Goal: Task Accomplishment & Management: Manage account settings

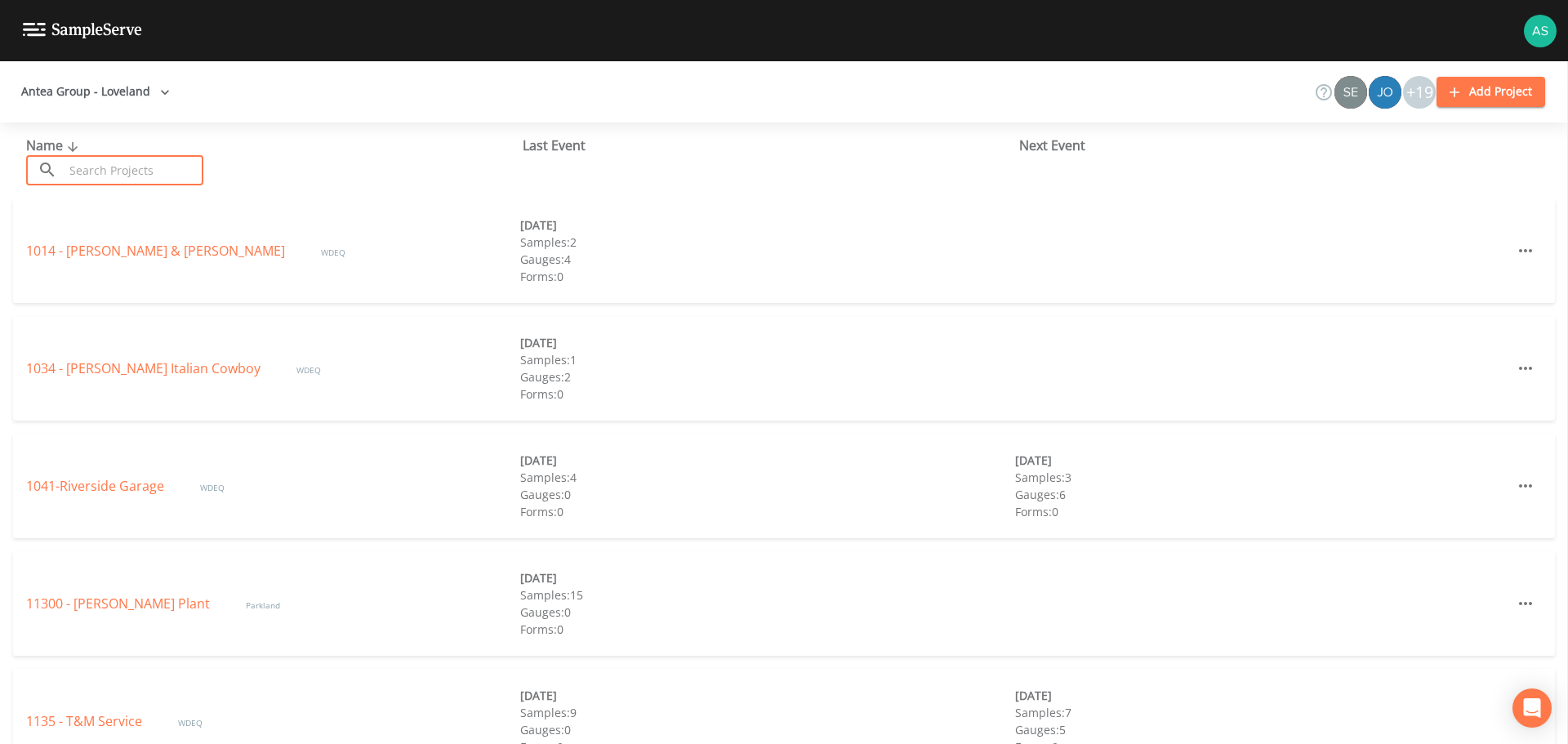
click at [111, 171] on input "text" at bounding box center [133, 170] width 140 height 30
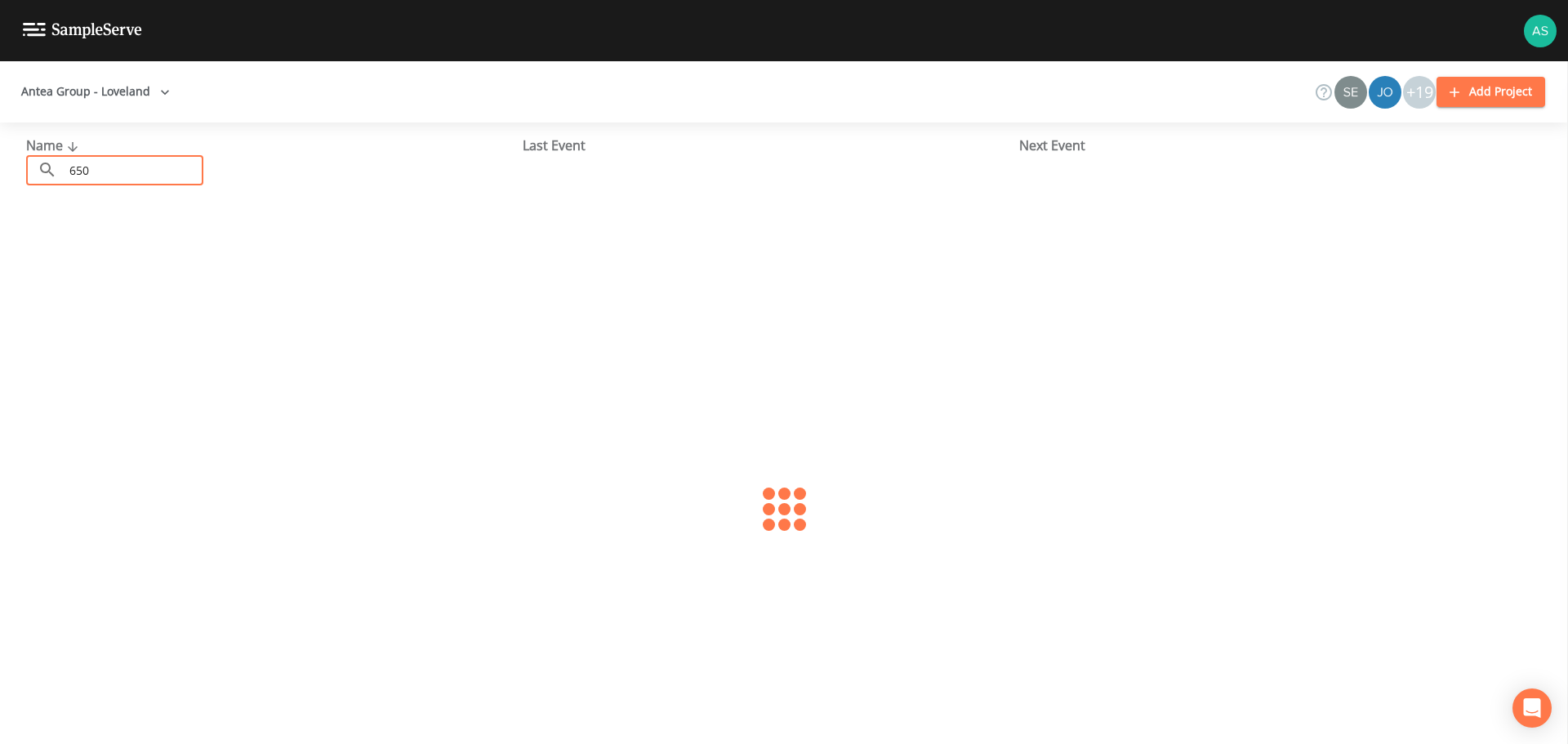
type input "6502"
click at [79, 247] on link "ELT - 6502" at bounding box center [58, 250] width 65 height 18
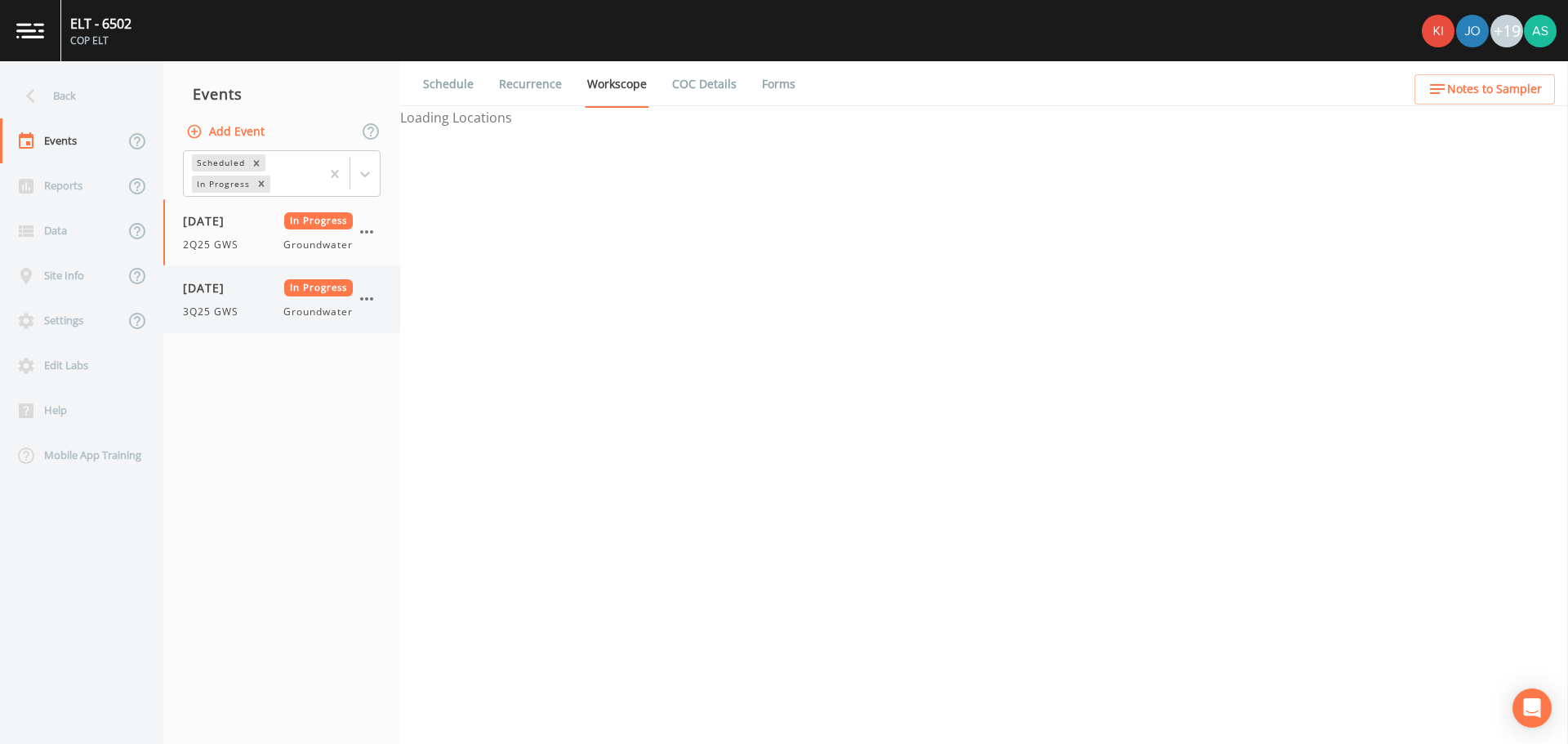
select select "4f082be6-97a7-4f70-a81f-c26a4e896ad7"
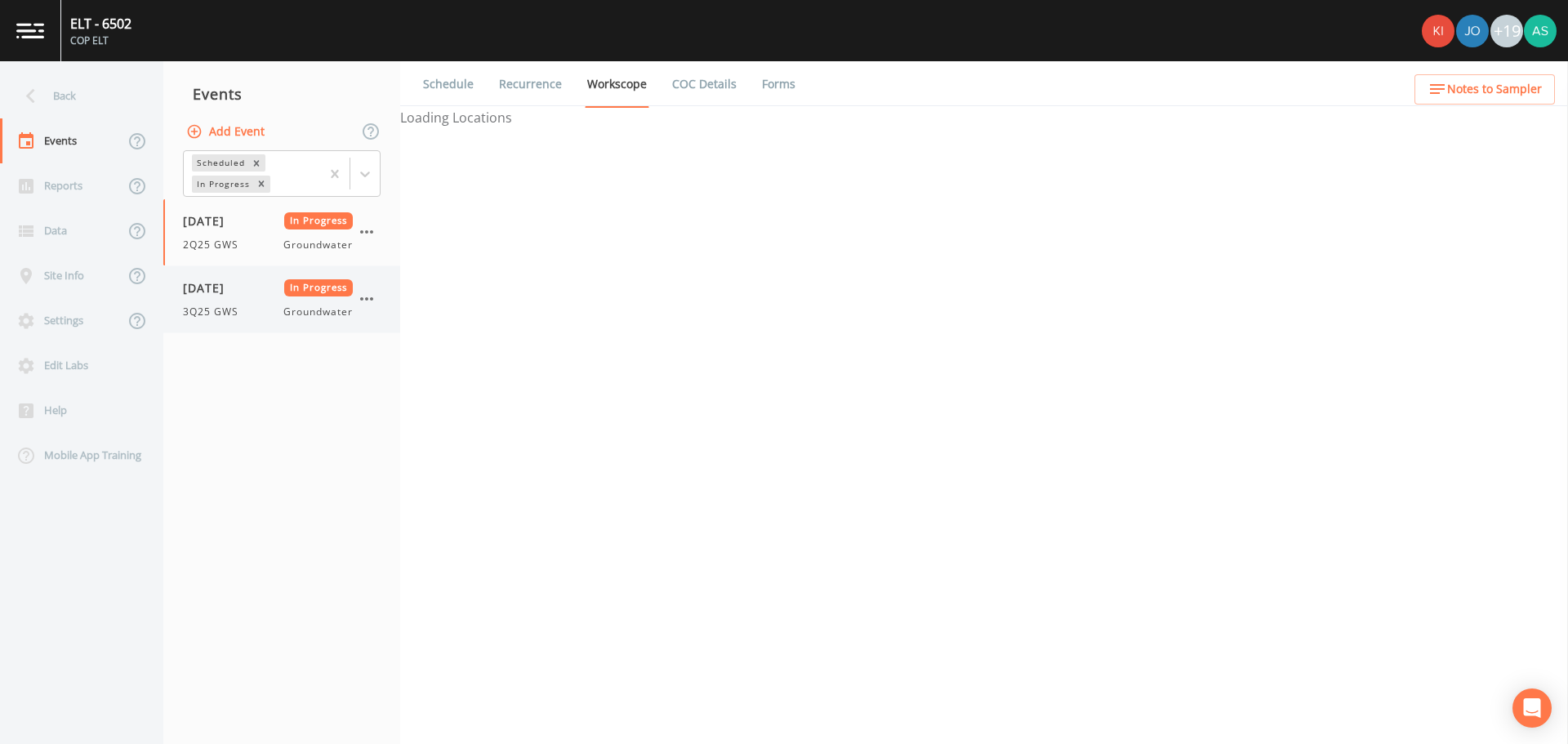
select select "4f082be6-97a7-4f70-a81f-c26a4e896ad7"
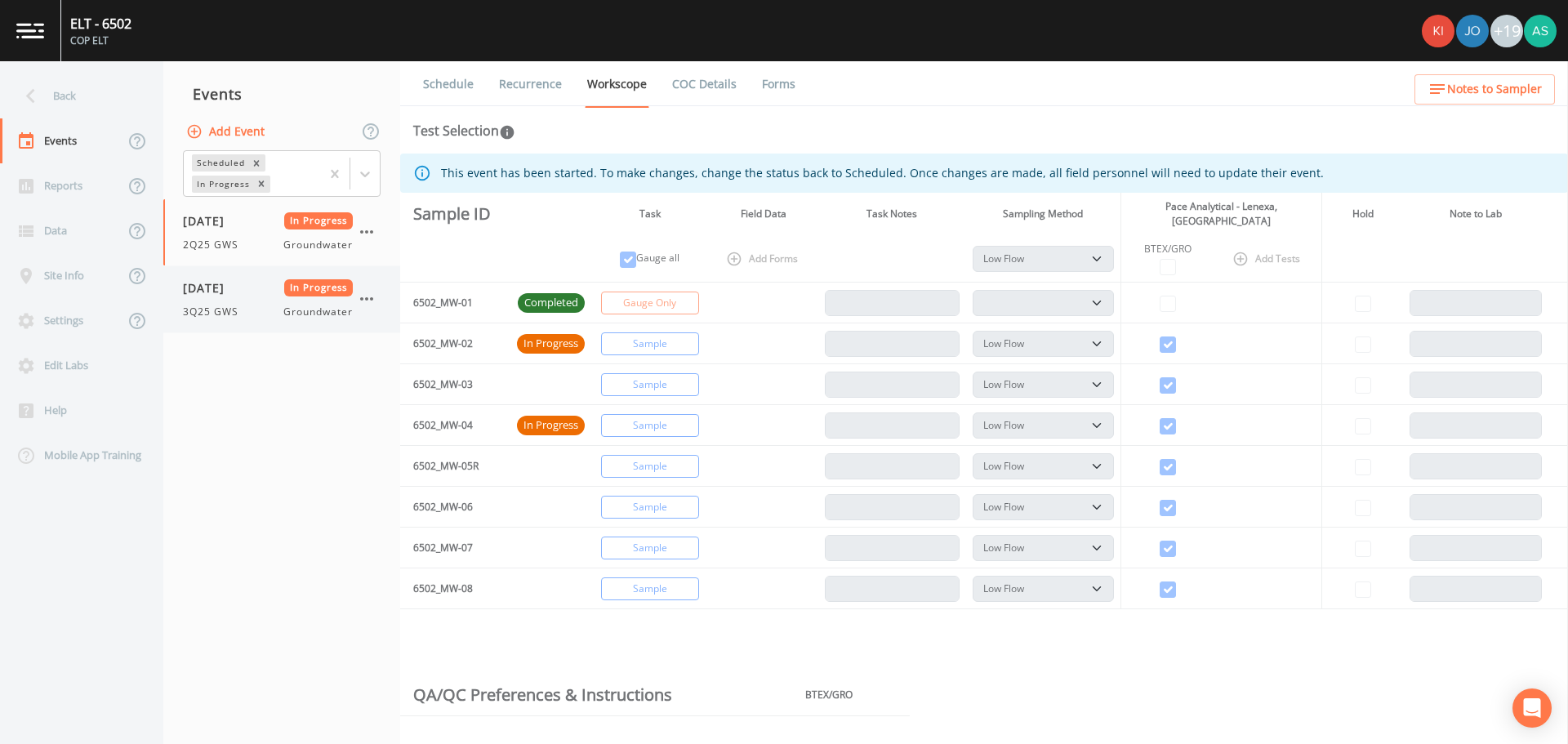
click at [241, 311] on span "3Q25 GWS" at bounding box center [215, 312] width 65 height 15
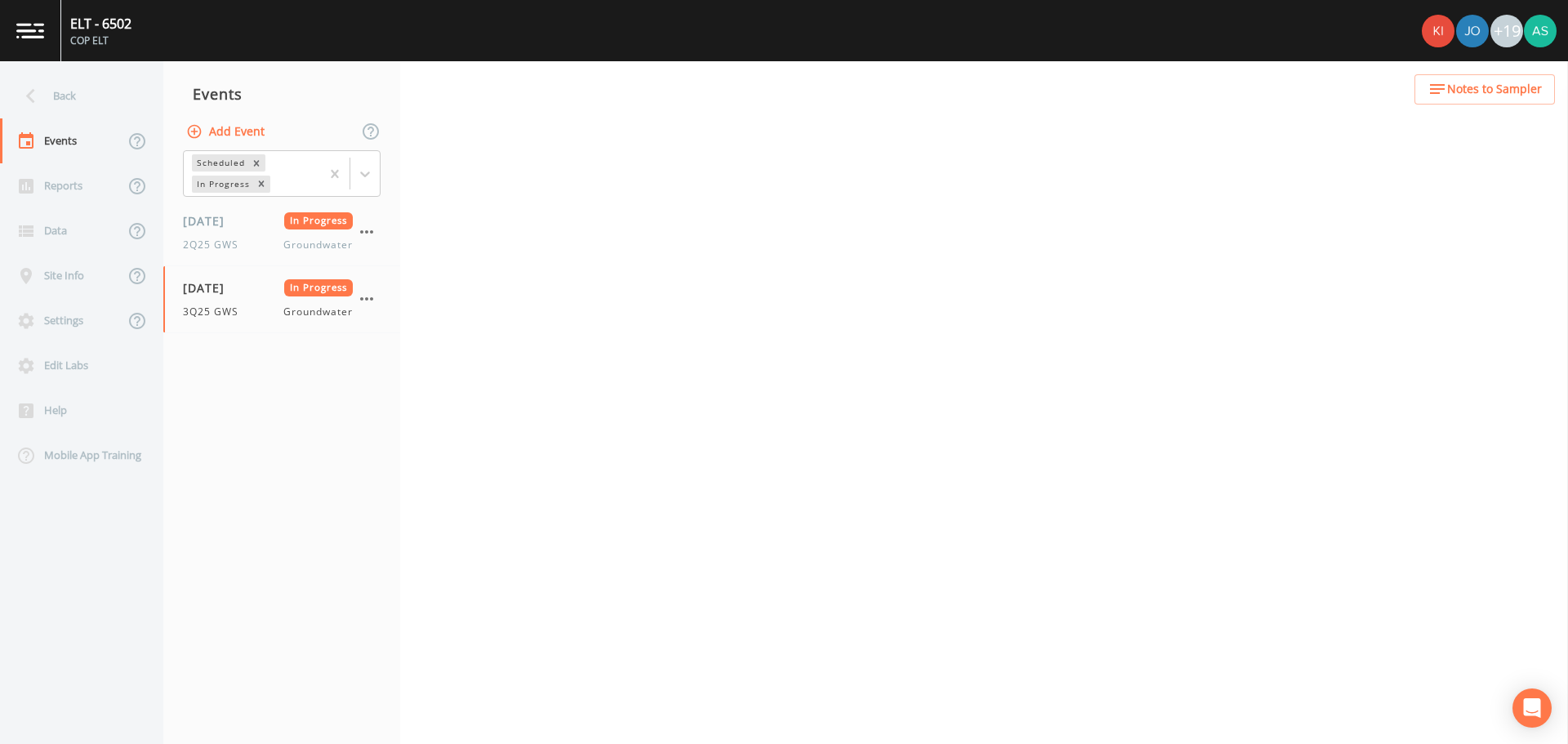
select select "d1353bd6-e69c-47f2-b562-038a0934dacb"
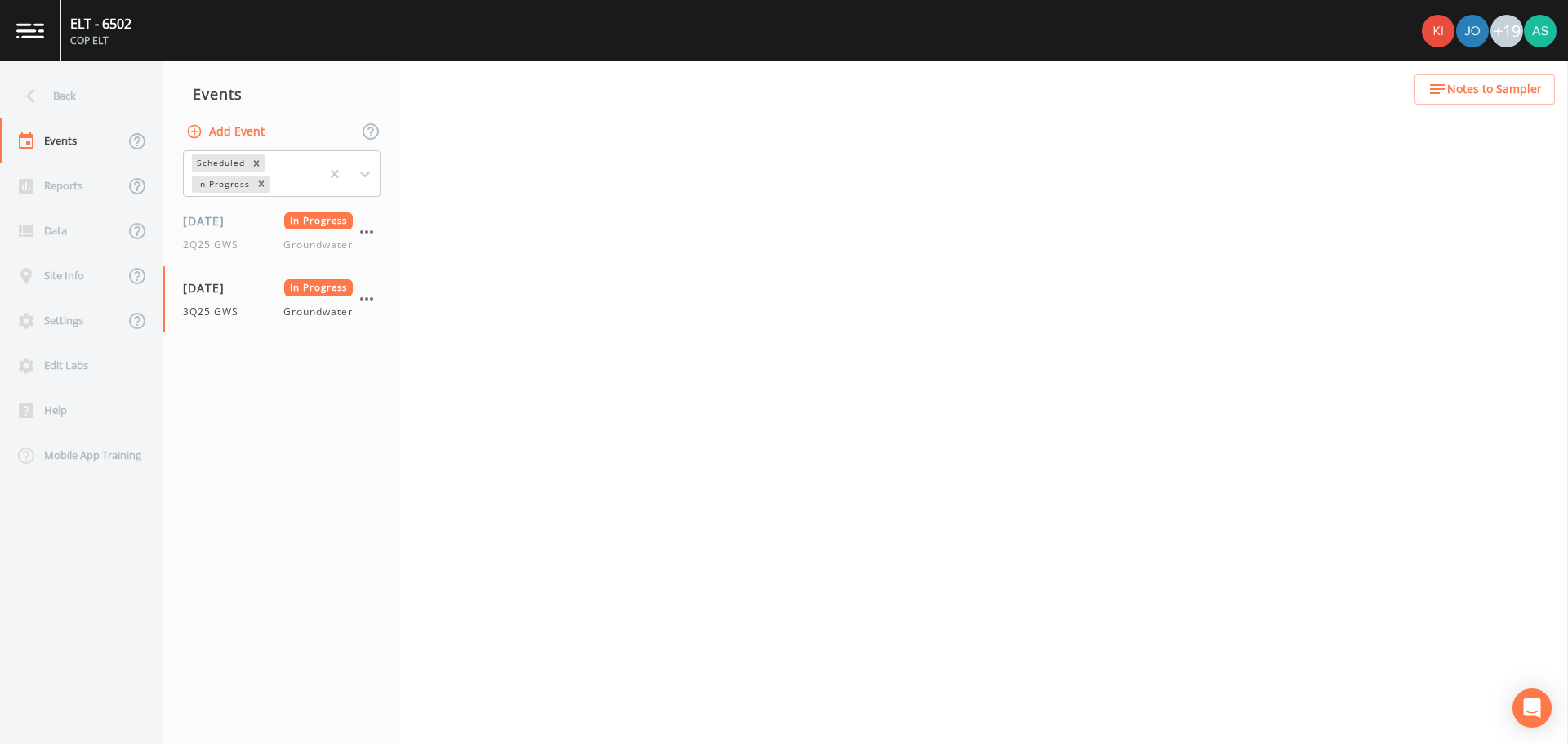
select select "d1353bd6-e69c-47f2-b562-038a0934dacb"
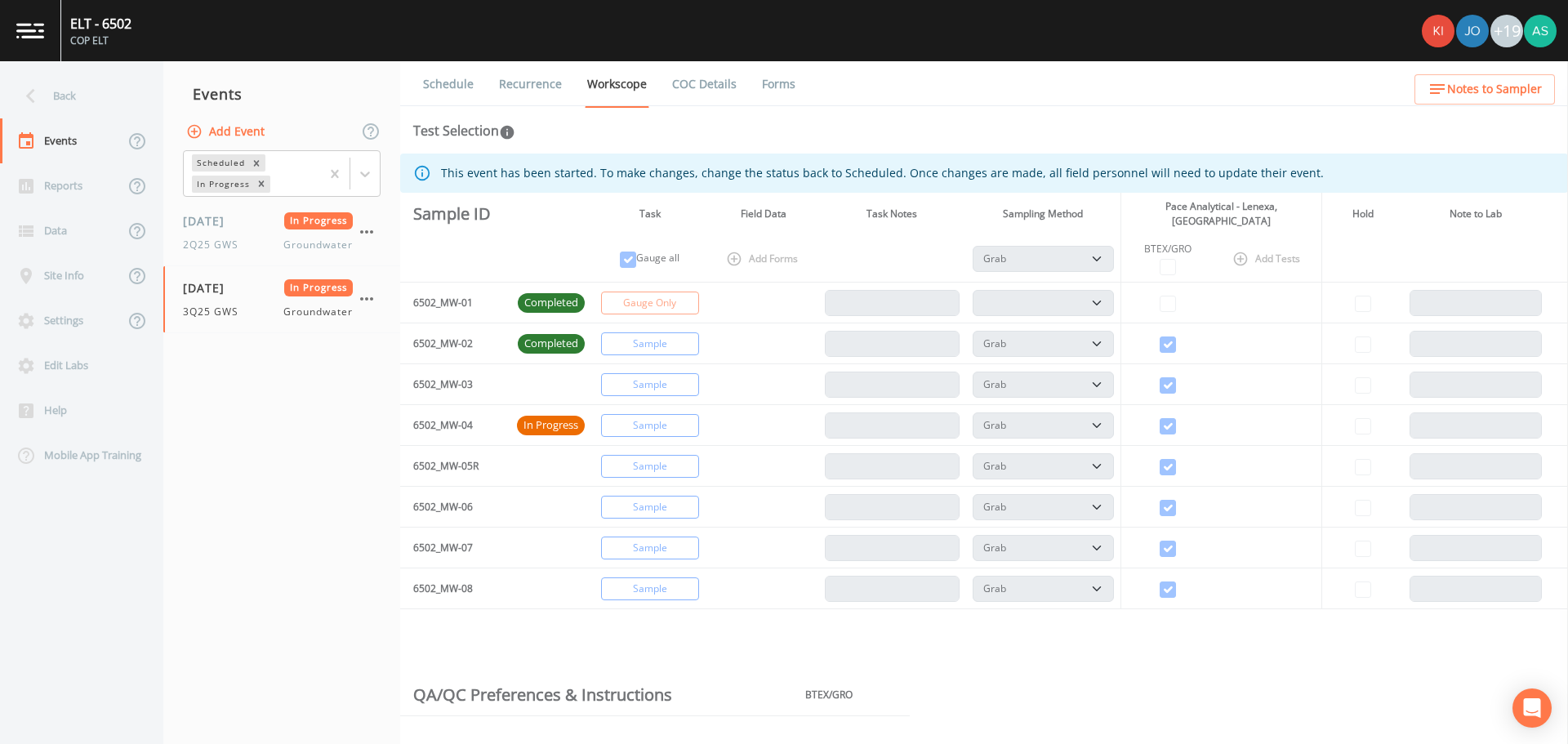
click at [667, 303] on td "Gauge Only" at bounding box center [649, 303] width 117 height 41
click at [640, 255] on label "Gauge all" at bounding box center [658, 258] width 44 height 15
drag, startPoint x: 691, startPoint y: 327, endPoint x: 688, endPoint y: 343, distance: 16.3
click at [690, 335] on td "Sample" at bounding box center [649, 344] width 117 height 41
drag, startPoint x: 675, startPoint y: 472, endPoint x: 675, endPoint y: 548, distance: 76.0
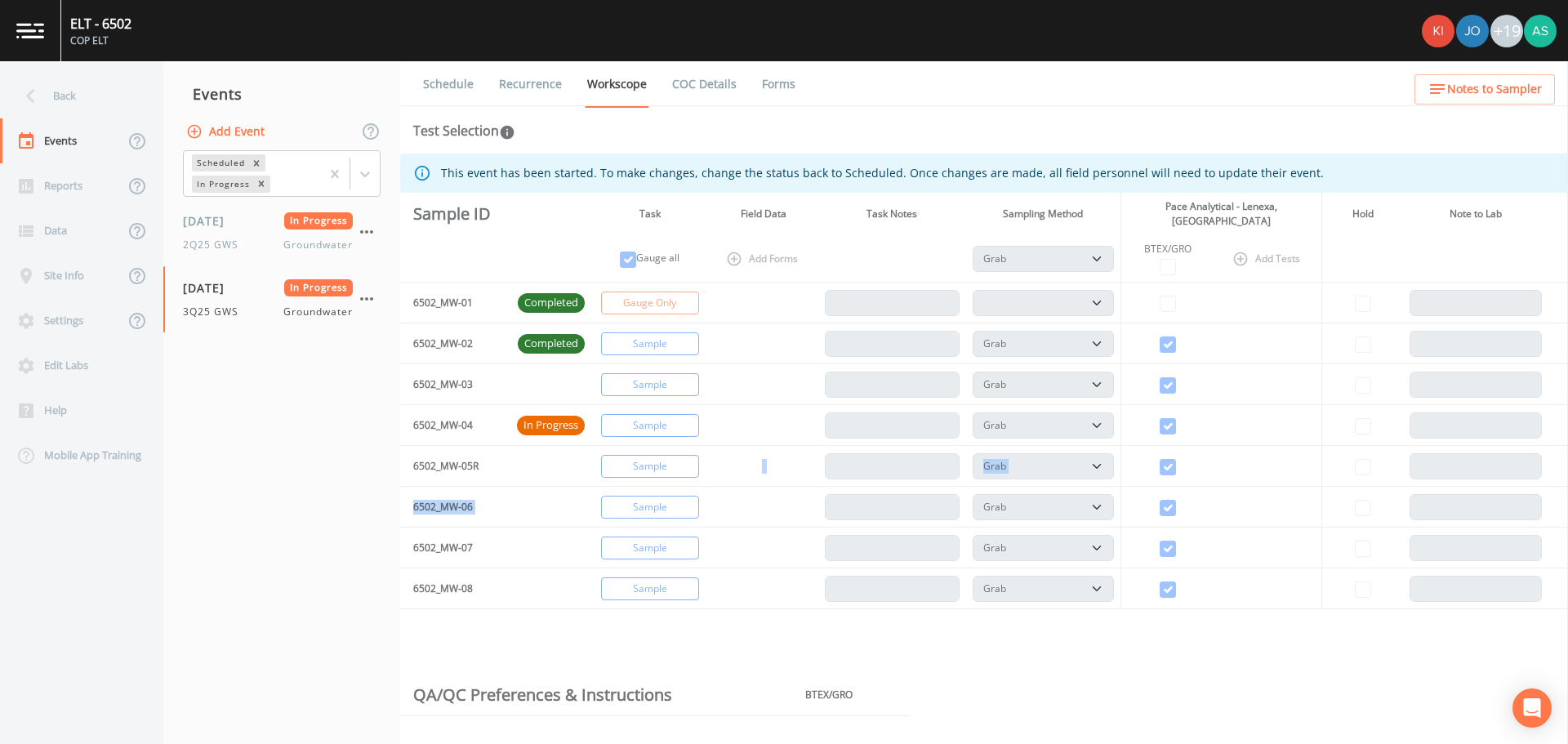
click at [682, 512] on tbody "6502_MW-01 Completed Gauge Only PDB Bag Grab Low Flow 3 Vol. Purge 6502_MW-02 C…" at bounding box center [984, 446] width 1168 height 327
click at [672, 592] on td "Sample" at bounding box center [649, 589] width 117 height 41
click at [636, 293] on td "Gauge Only" at bounding box center [649, 303] width 117 height 41
click at [678, 393] on td "Sample" at bounding box center [649, 384] width 117 height 41
click at [684, 561] on td "Sample" at bounding box center [649, 548] width 117 height 41
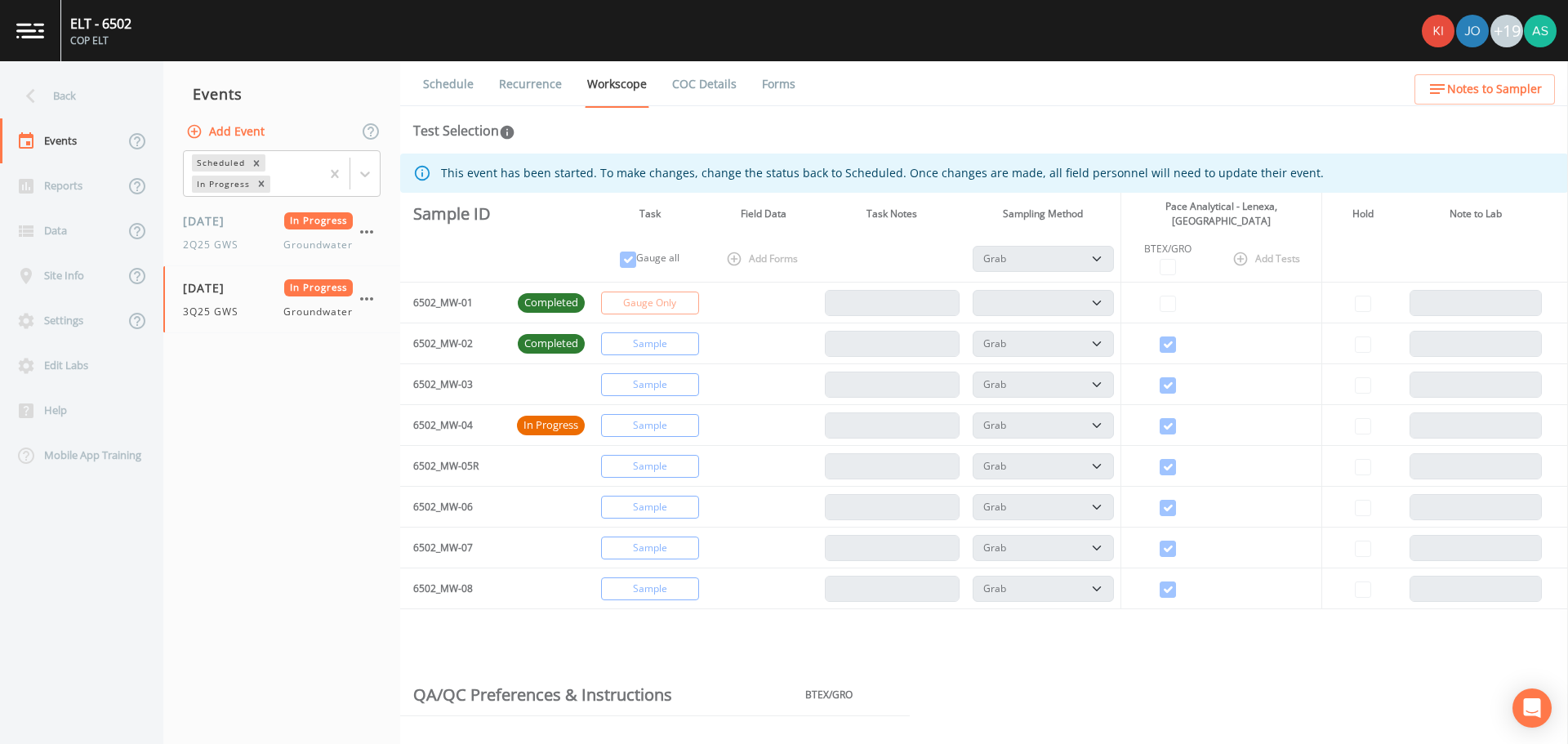
click at [668, 382] on td "Sample" at bounding box center [649, 384] width 117 height 41
click at [680, 263] on th "Gauge all" at bounding box center [649, 259] width 117 height 48
click at [692, 457] on td "Sample" at bounding box center [649, 466] width 117 height 41
click at [1082, 317] on td "PDB Bag Grab Low Flow 3 Vol. Purge" at bounding box center [1043, 303] width 155 height 41
click at [1086, 368] on td "PDB Bag Grab Low Flow 3 Vol. Purge" at bounding box center [1043, 384] width 155 height 41
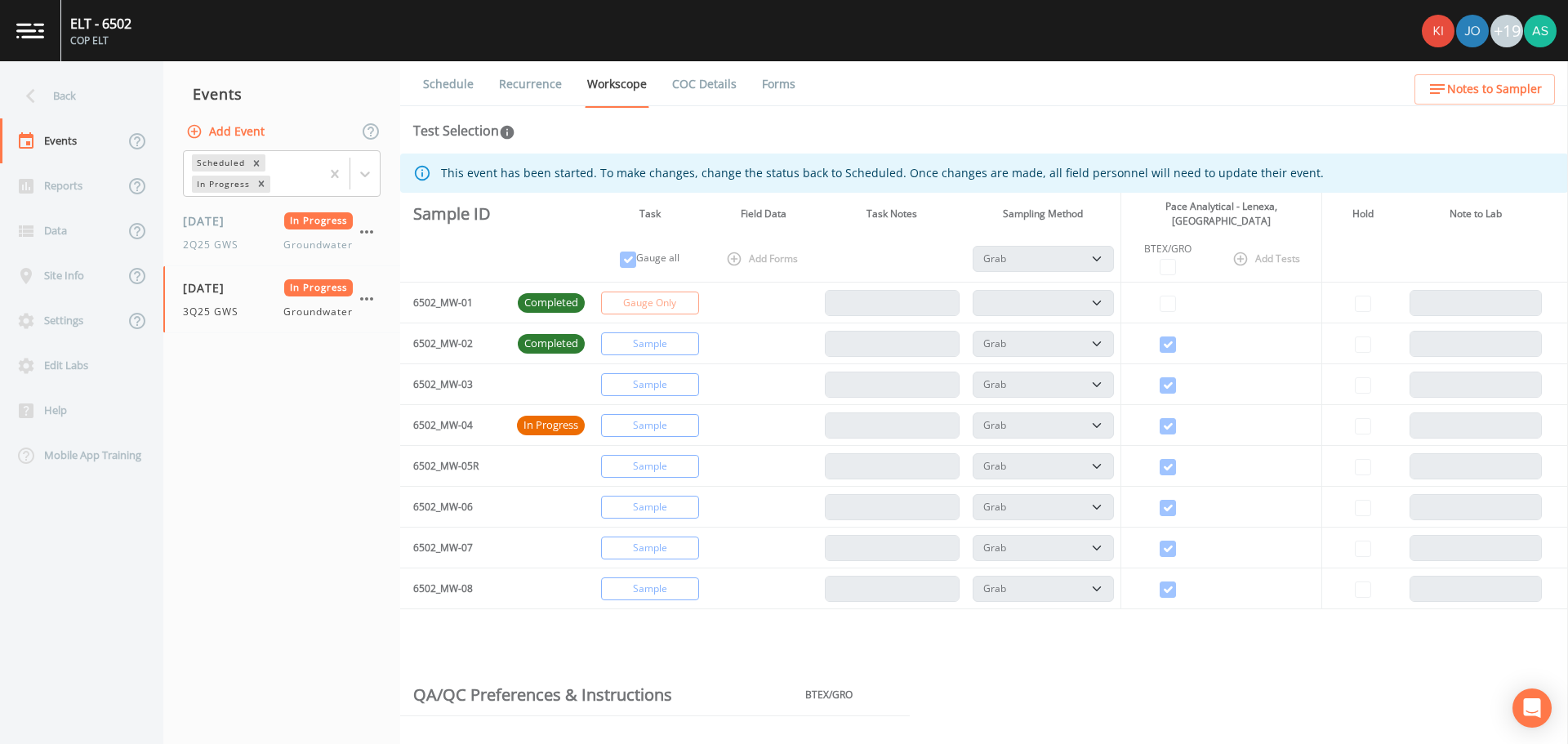
click at [1100, 494] on tbody "6502_MW-01 Completed Gauge Only PDB Bag Grab Low Flow 3 Vol. Purge 6502_MW-02 C…" at bounding box center [984, 446] width 1168 height 327
click at [368, 302] on icon "button" at bounding box center [366, 299] width 19 height 19
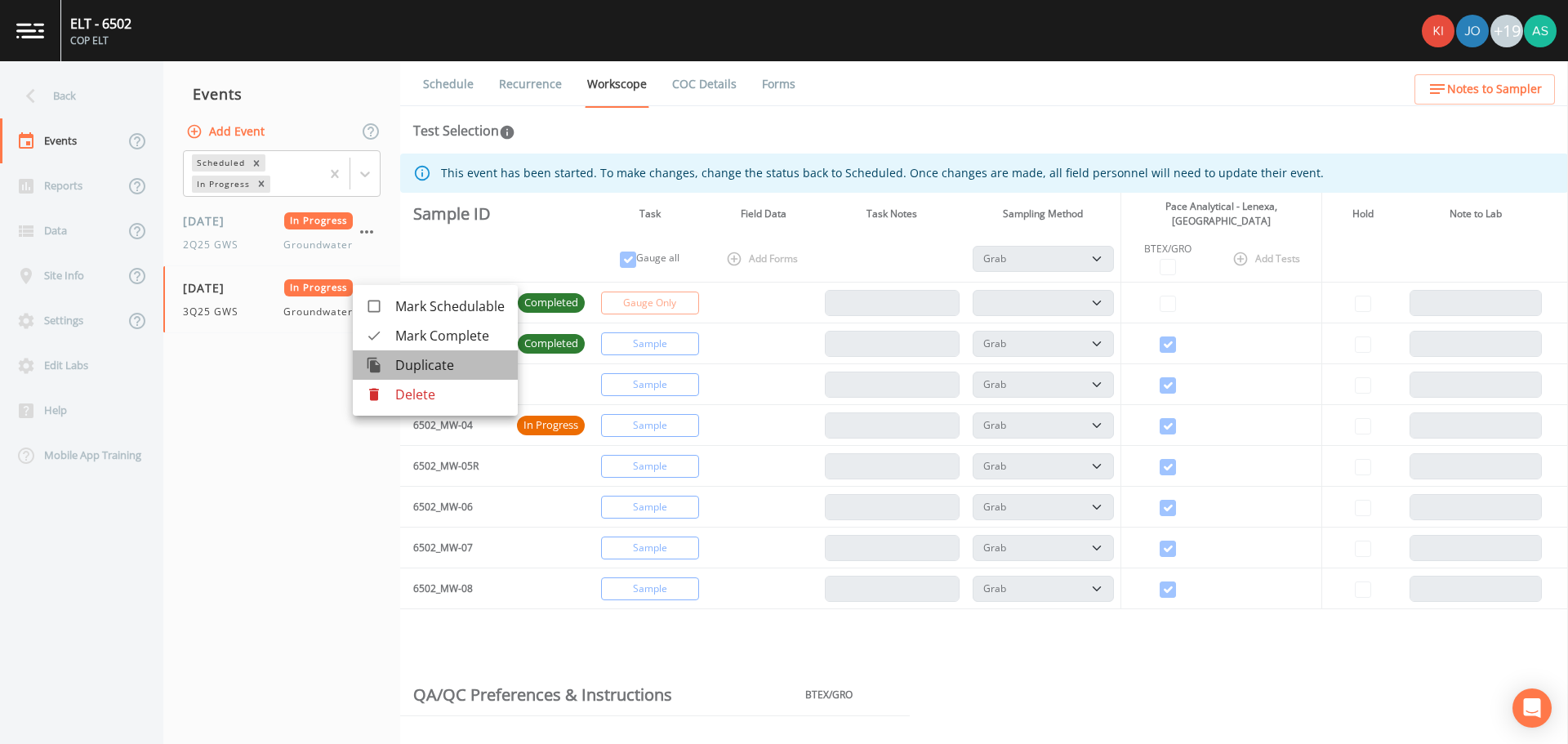
click at [415, 359] on span "Duplicate" at bounding box center [449, 365] width 110 height 19
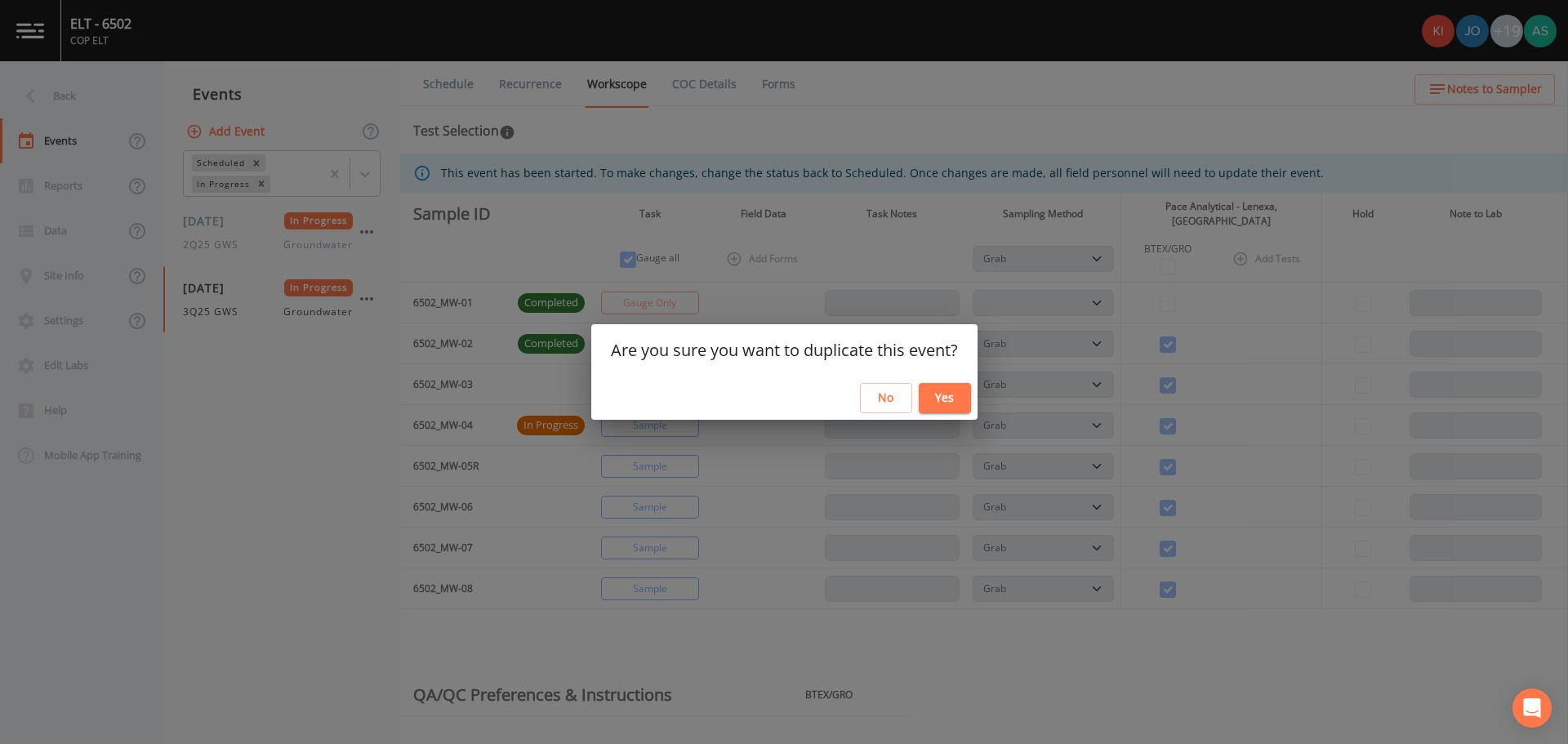
click at [936, 398] on button "Yes" at bounding box center [945, 398] width 52 height 30
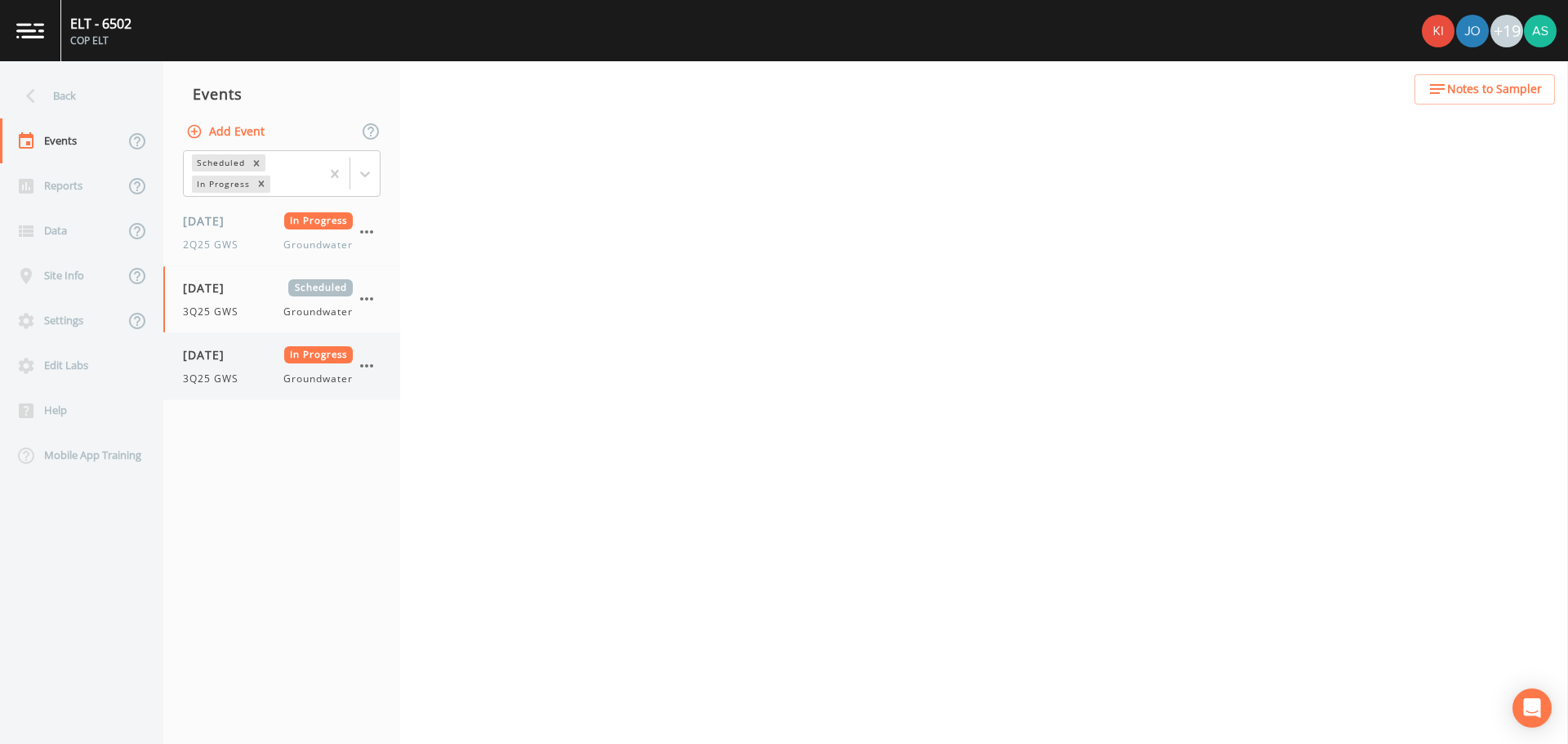
select select "d1353bd6-e69c-47f2-b562-038a0934dacb"
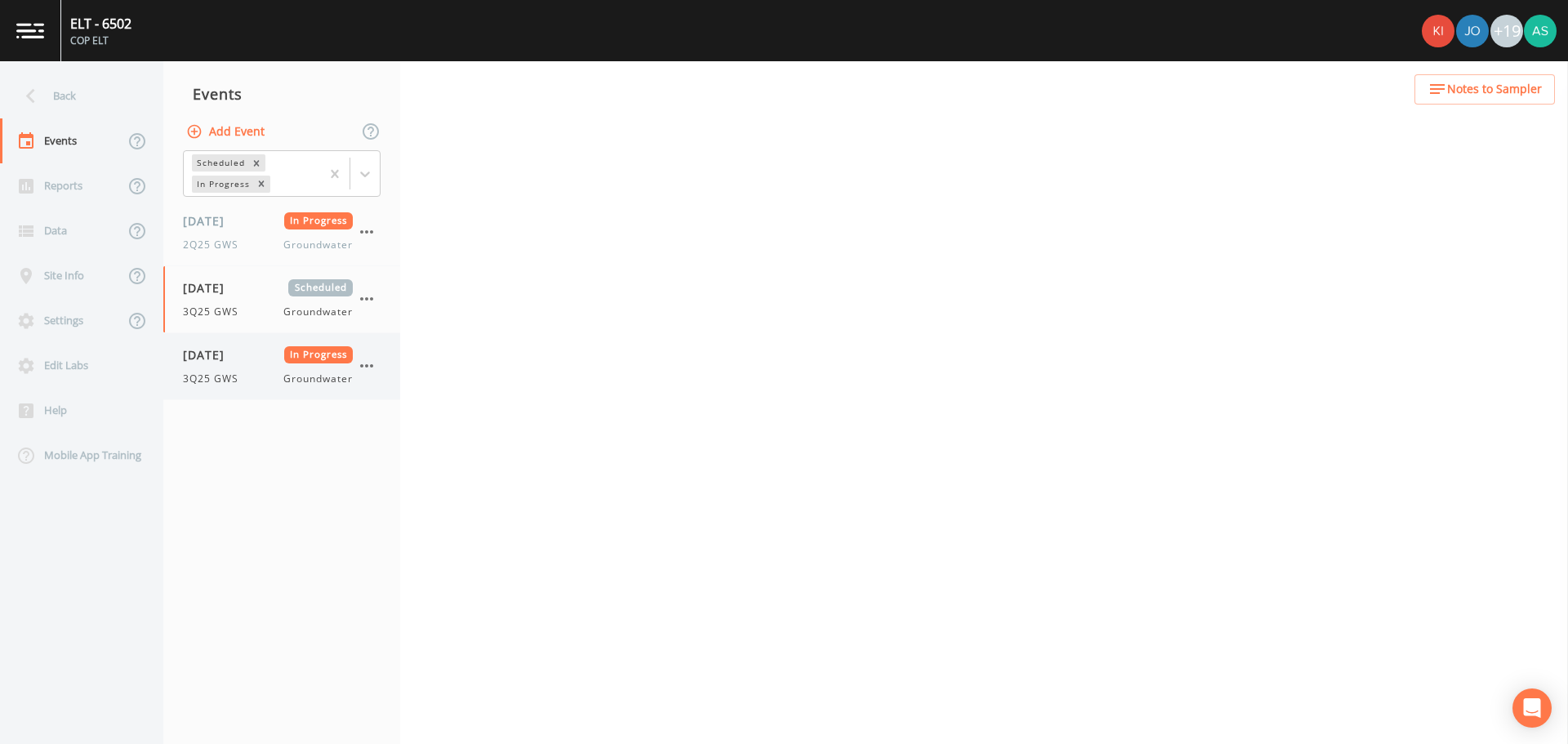
select select "d1353bd6-e69c-47f2-b562-038a0934dacb"
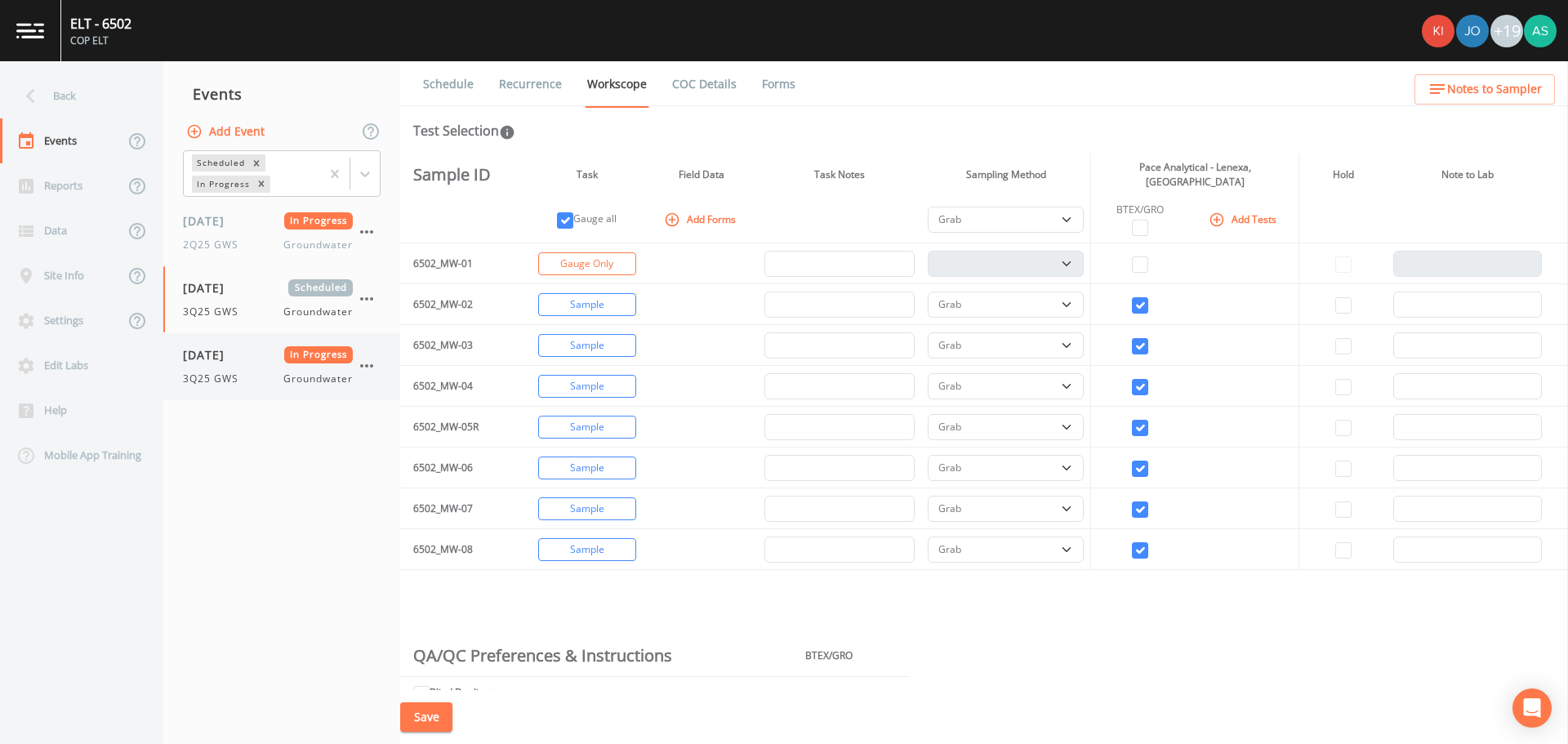
click at [224, 367] on div "[DATE] In Progress 3Q25 GWS Groundwater" at bounding box center [267, 367] width 170 height 40
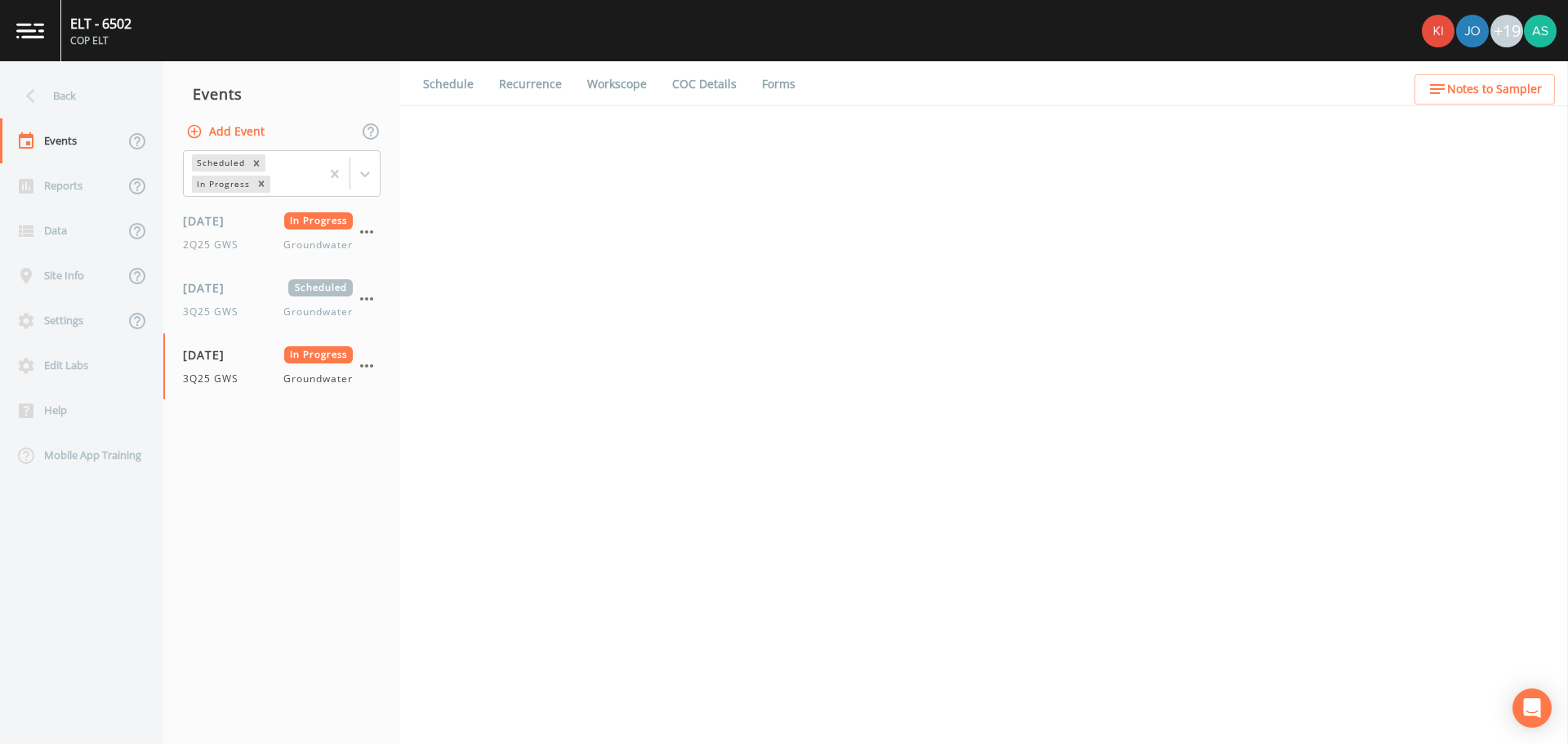
select select "d1353bd6-e69c-47f2-b562-038a0934dacb"
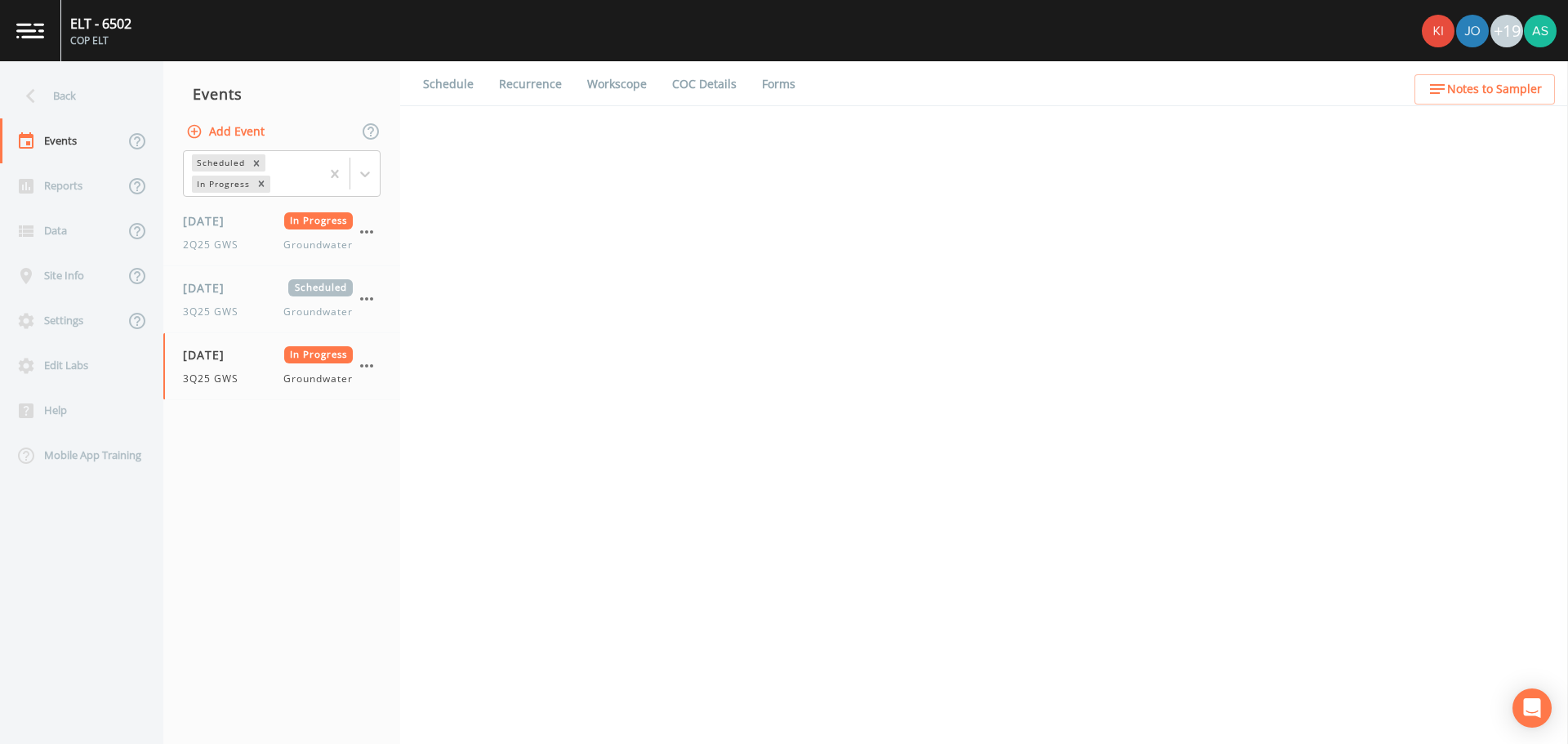
select select "d1353bd6-e69c-47f2-b562-038a0934dacb"
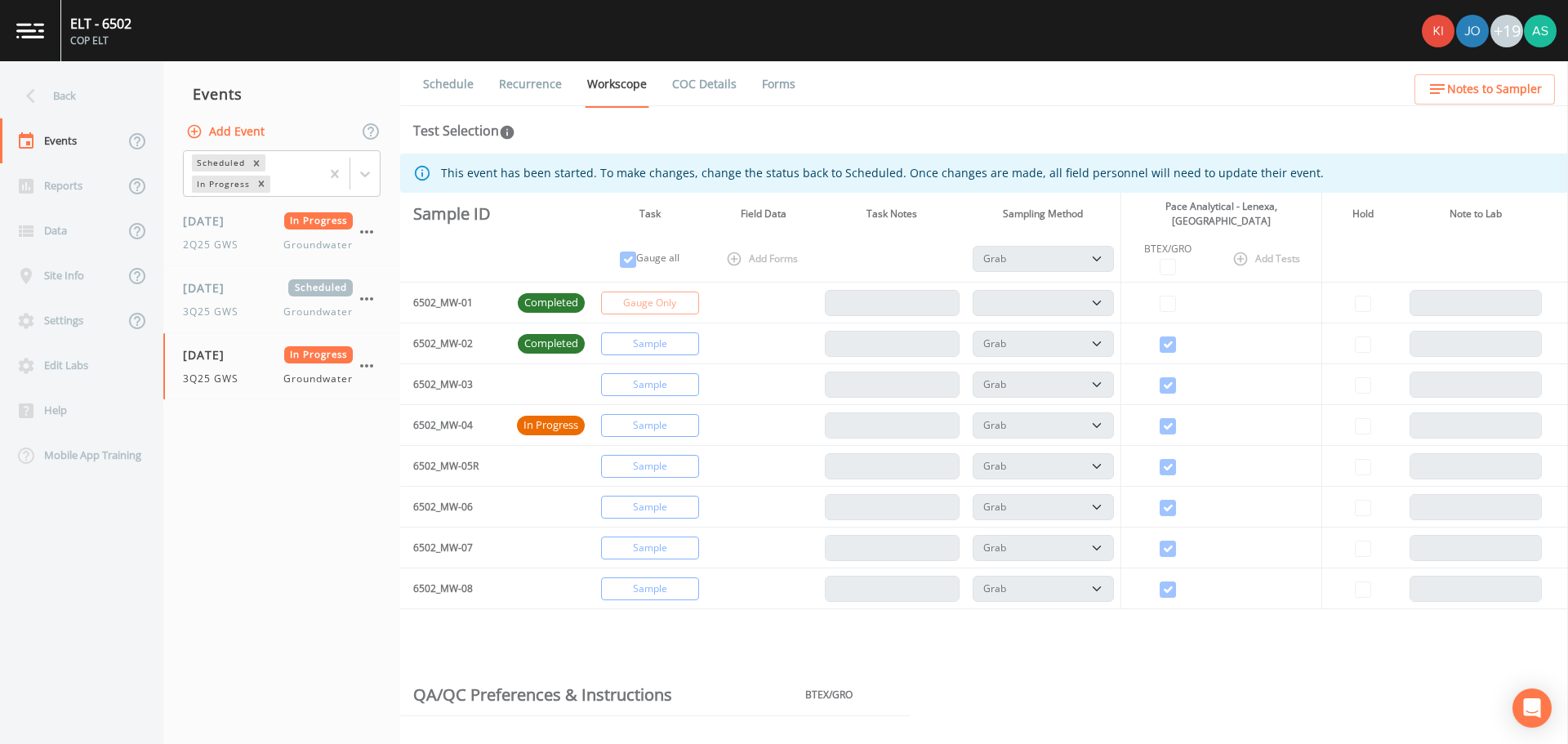
click at [449, 84] on link "Schedule" at bounding box center [449, 84] width 55 height 46
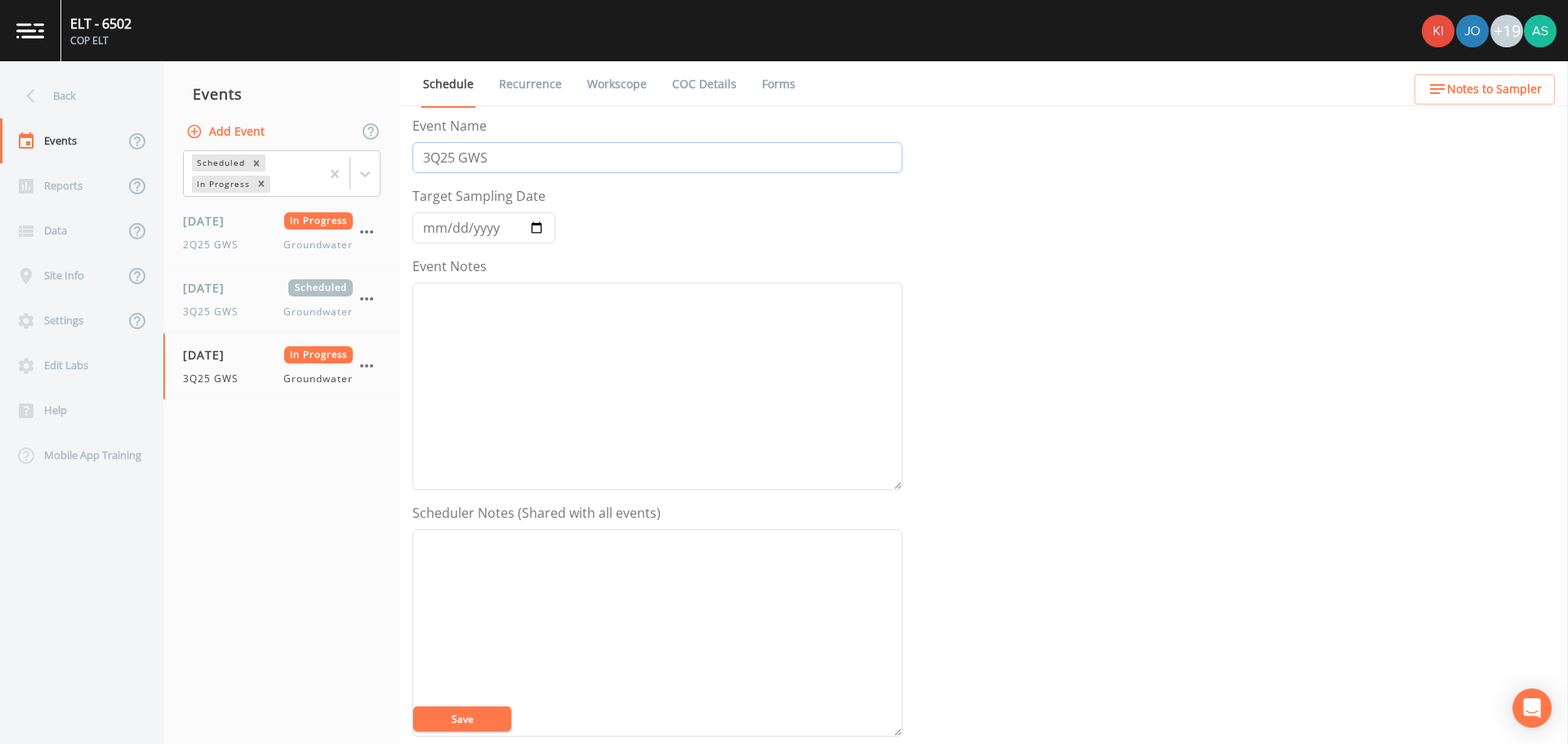
click at [521, 159] on input "3Q25 GWS" at bounding box center [657, 158] width 490 height 31
click at [250, 304] on div "3Q25 GWS Groundwater" at bounding box center [267, 312] width 170 height 15
select select "d1353bd6-e69c-47f2-b562-038a0934dacb"
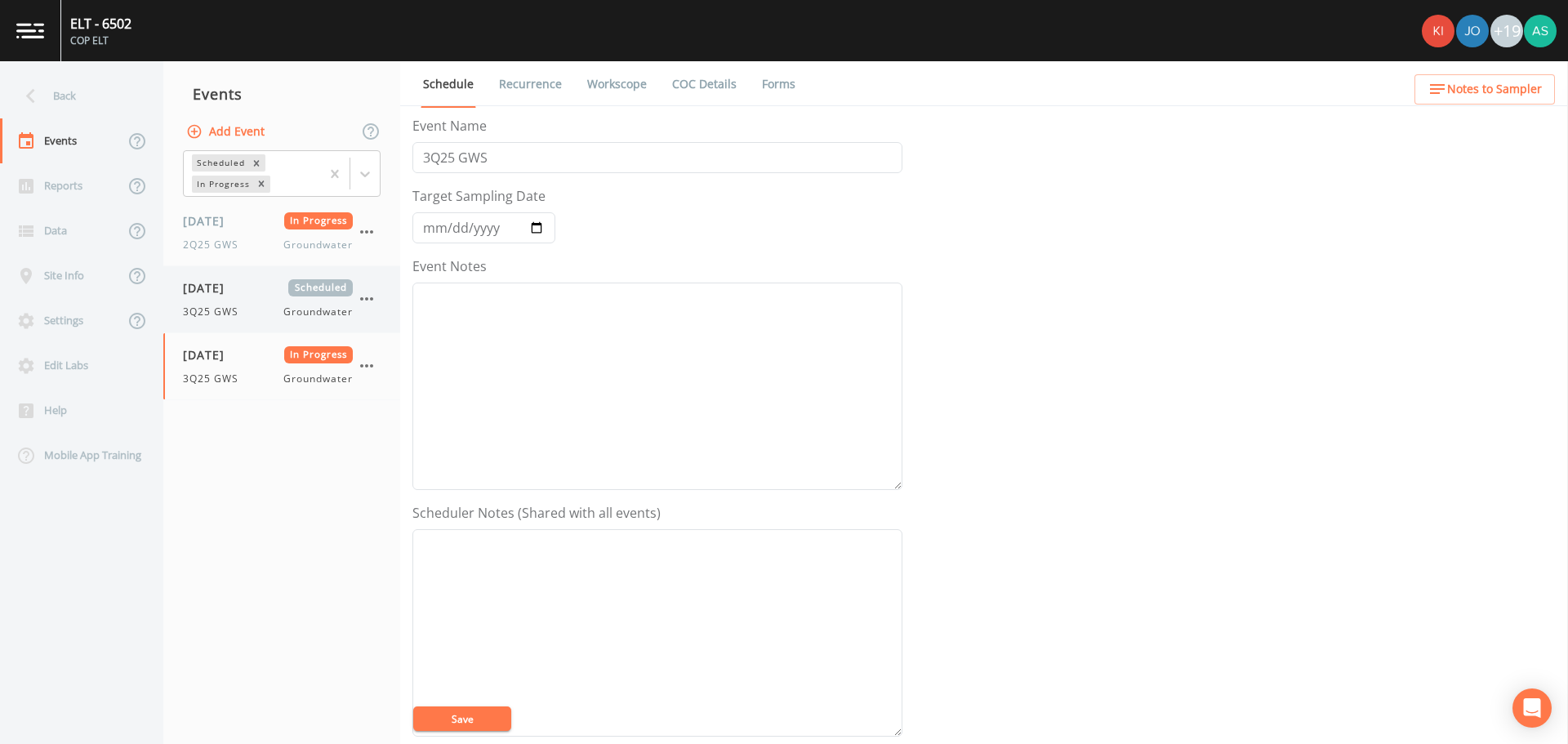
select select "d1353bd6-e69c-47f2-b562-038a0934dacb"
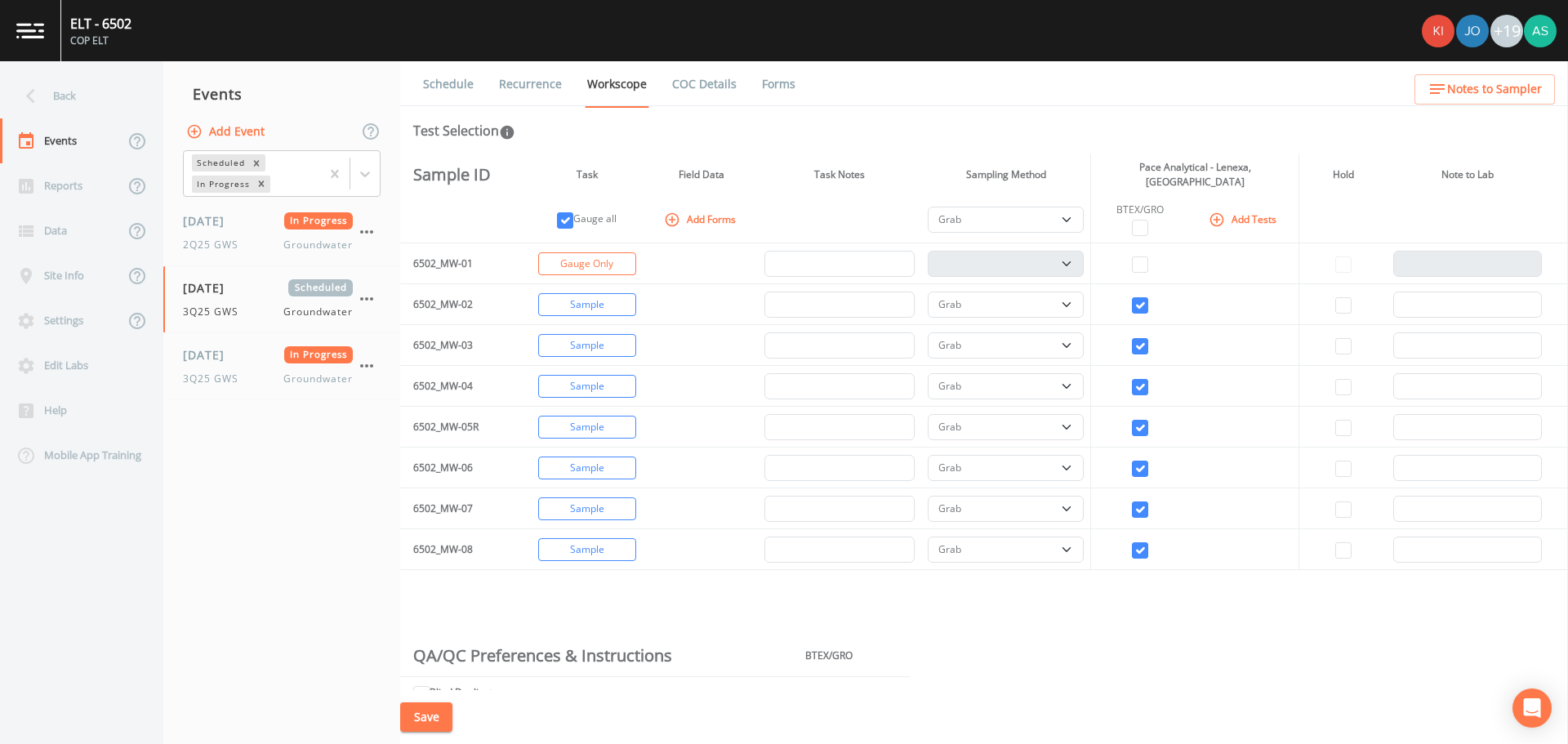
click at [439, 85] on link "Schedule" at bounding box center [449, 84] width 55 height 46
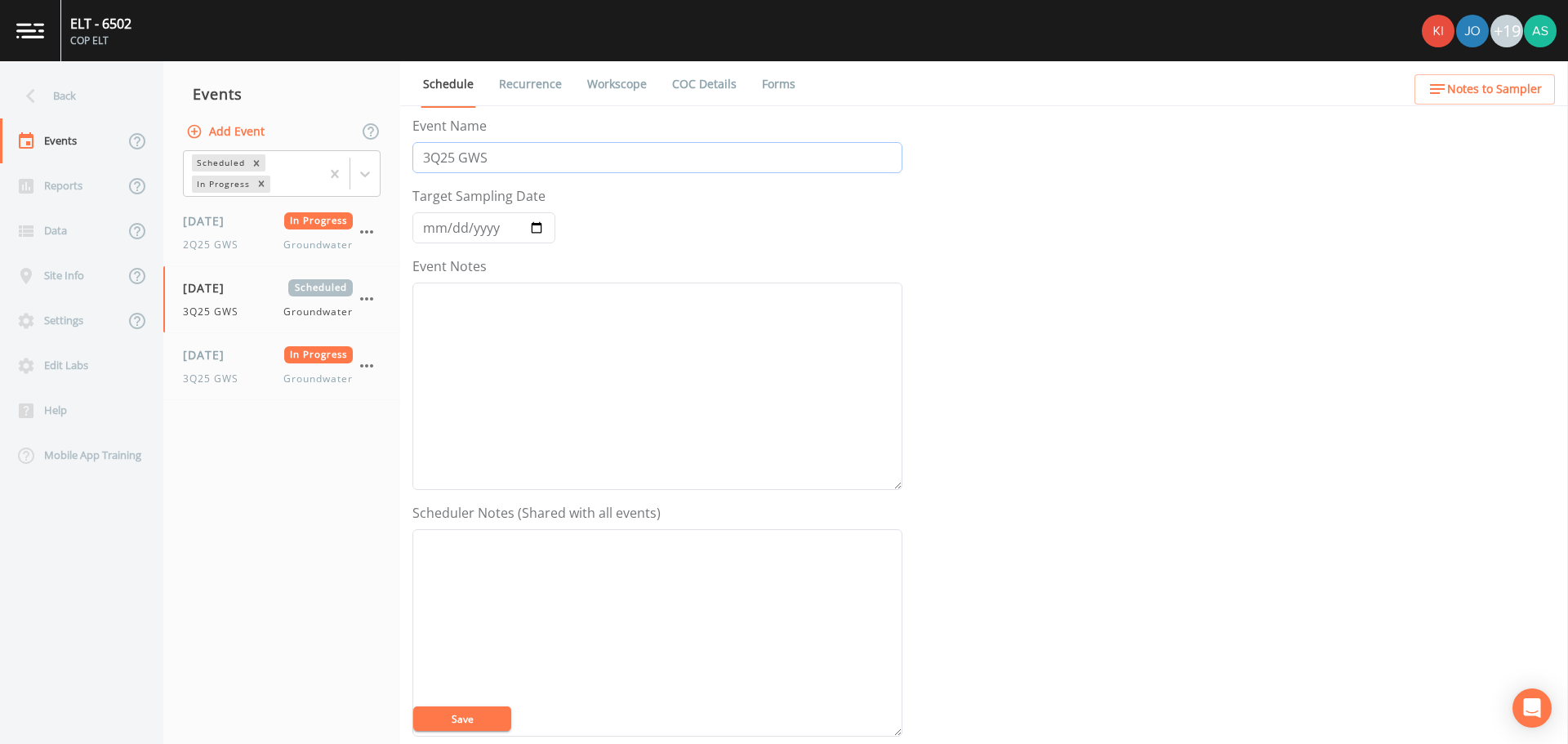
click at [523, 155] on input "3Q25 GWS" at bounding box center [657, 158] width 490 height 31
type input "3Q25 GWS (2)"
click at [483, 719] on button "Save" at bounding box center [462, 719] width 98 height 24
click at [613, 86] on link "Workscope" at bounding box center [617, 84] width 65 height 46
select select "d1353bd6-e69c-47f2-b562-038a0934dacb"
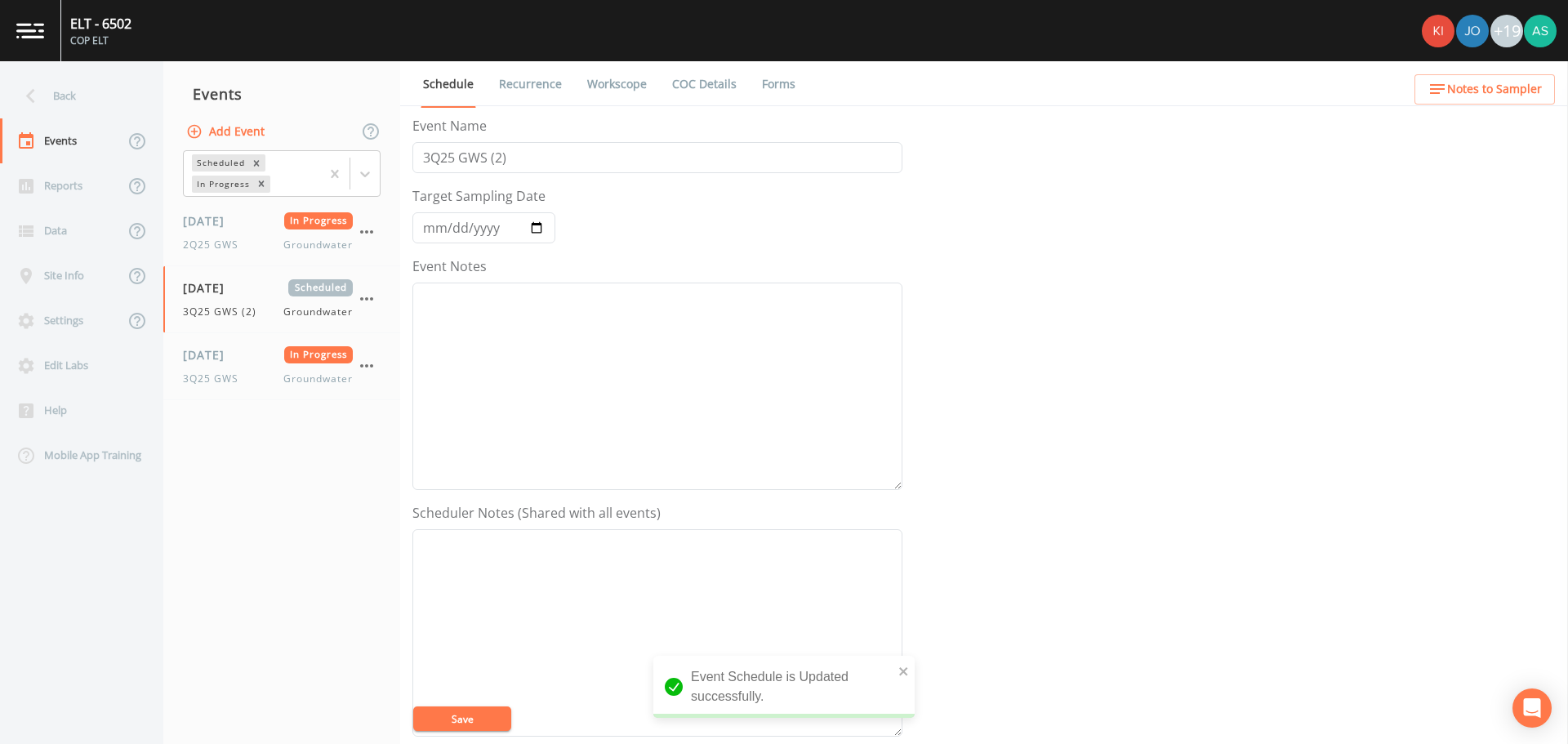
select select "d1353bd6-e69c-47f2-b562-038a0934dacb"
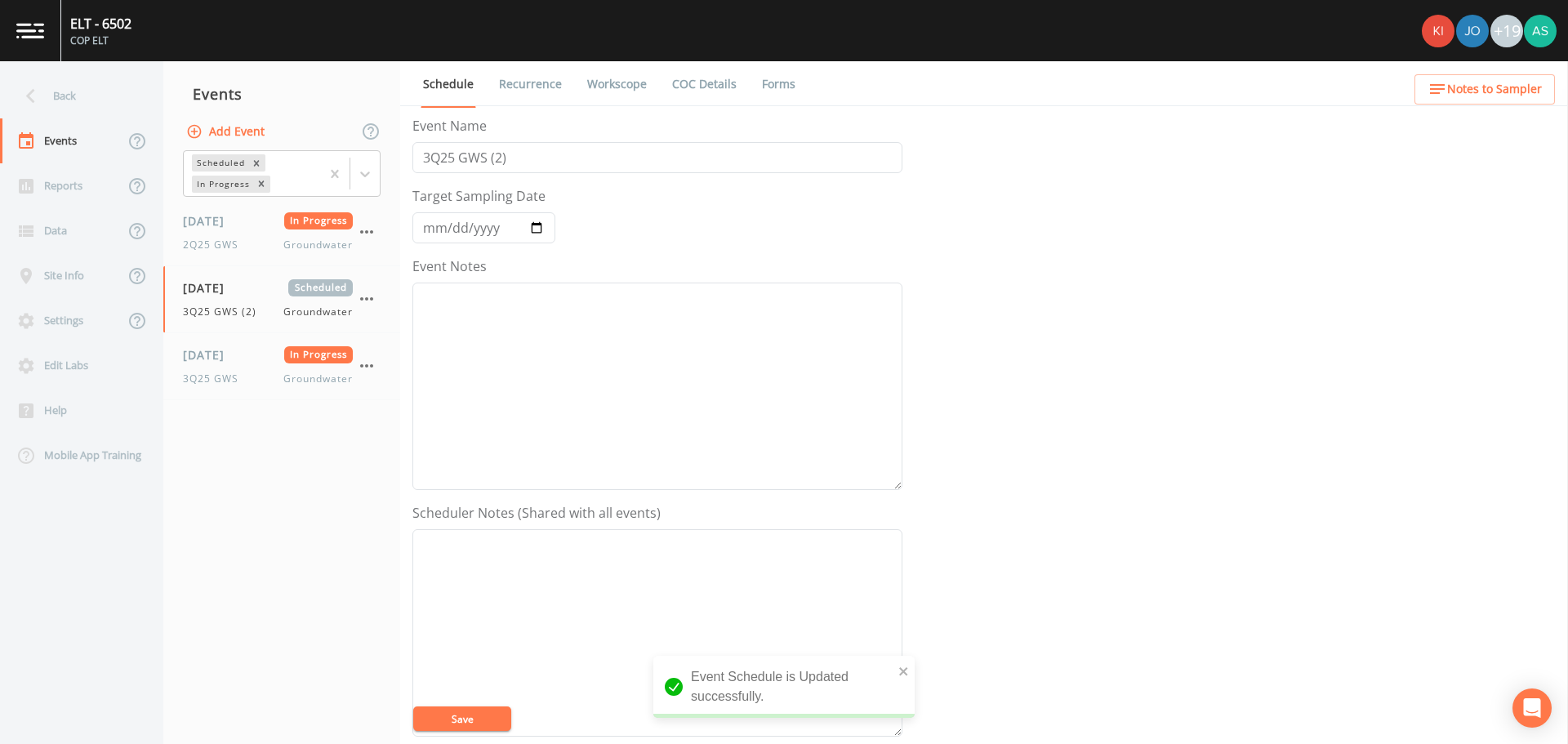
select select "d1353bd6-e69c-47f2-b562-038a0934dacb"
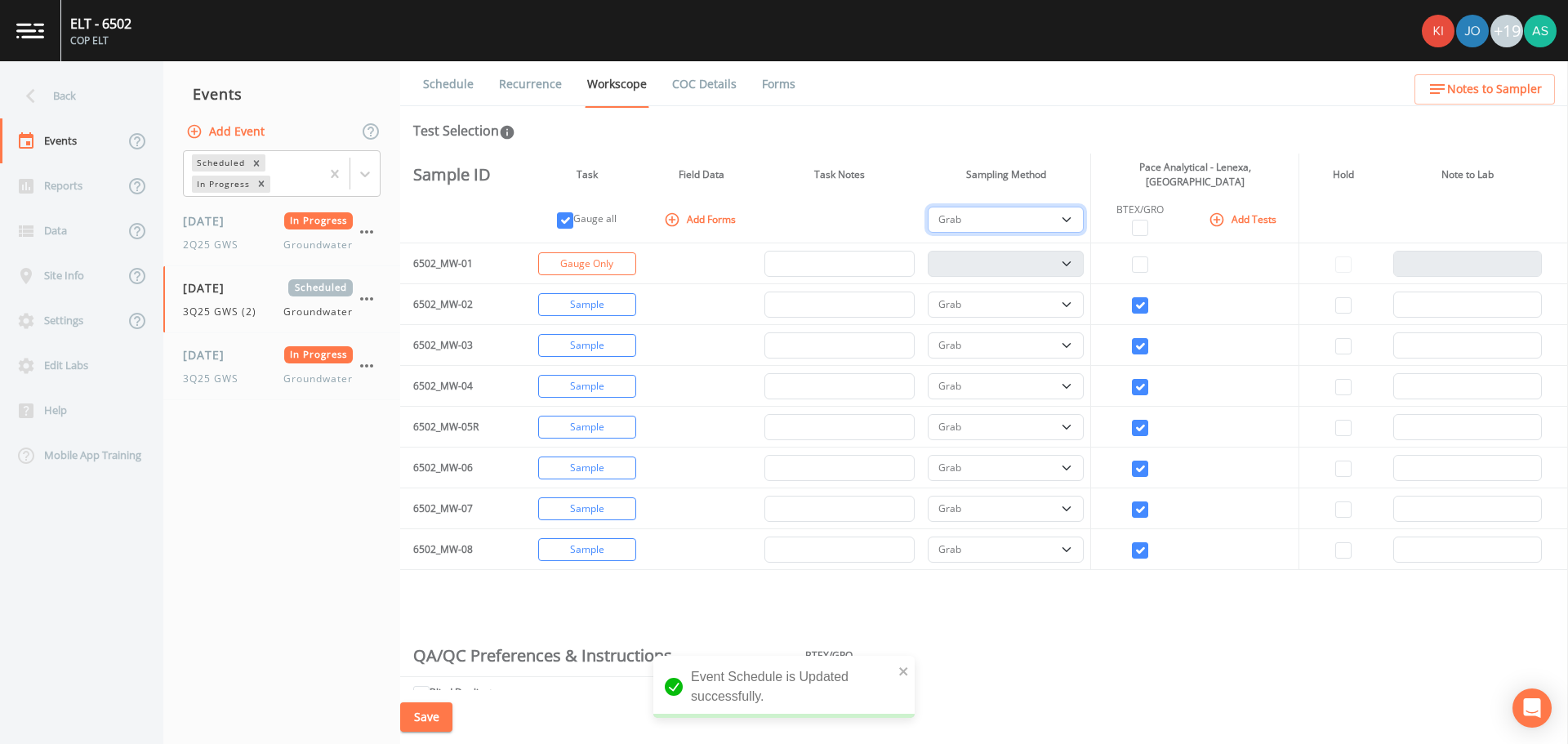
click at [989, 214] on select "PDB Bag Grab Low Flow 3 Vol. Purge" at bounding box center [1006, 219] width 157 height 26
select select "0b1af911-289b-4d7b-9fdf-156f6d27a2cf"
click at [928, 206] on select "PDB Bag Grab Low Flow 3 Vol. Purge" at bounding box center [1006, 219] width 157 height 26
select select "0b1af911-289b-4d7b-9fdf-156f6d27a2cf"
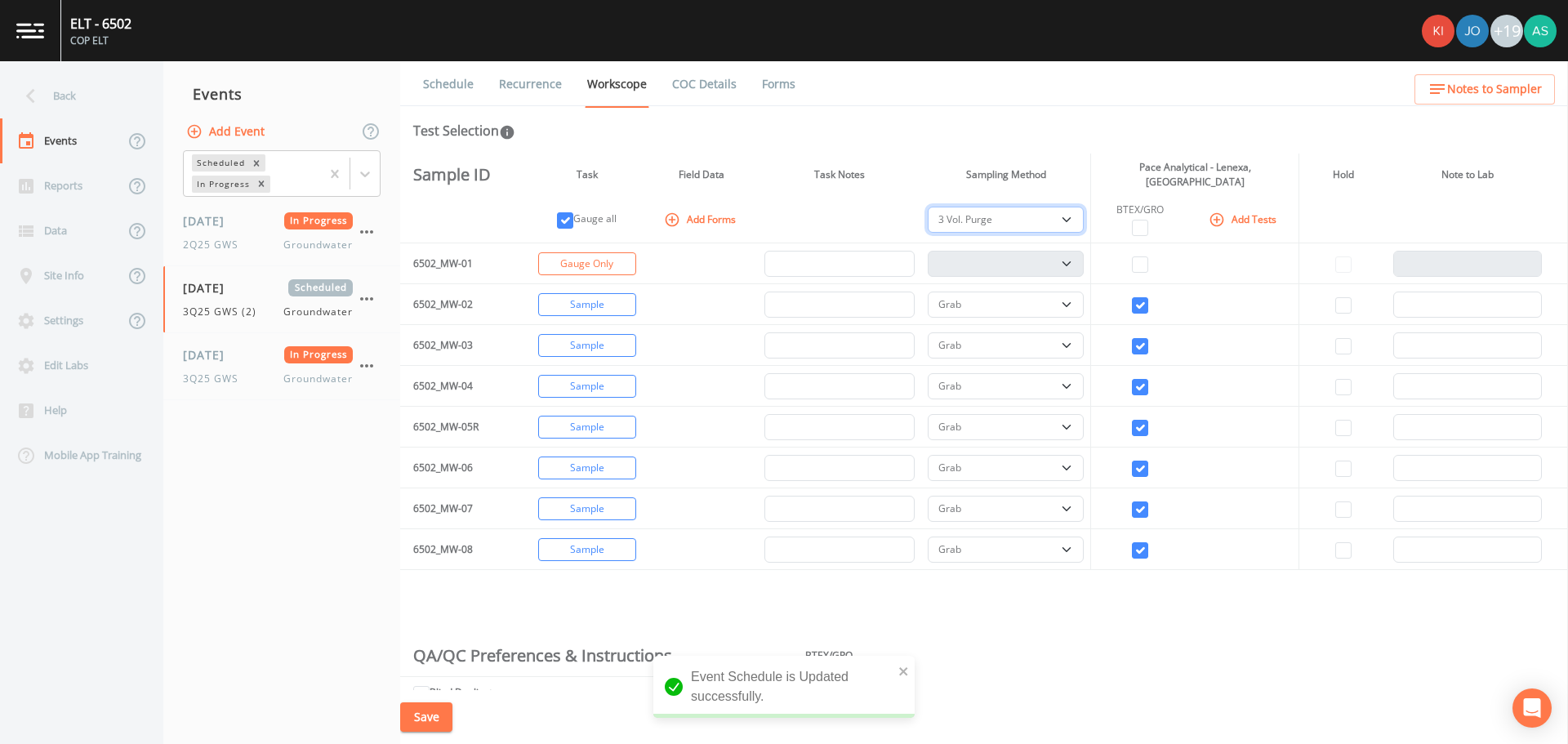
select select "0b1af911-289b-4d7b-9fdf-156f6d27a2cf"
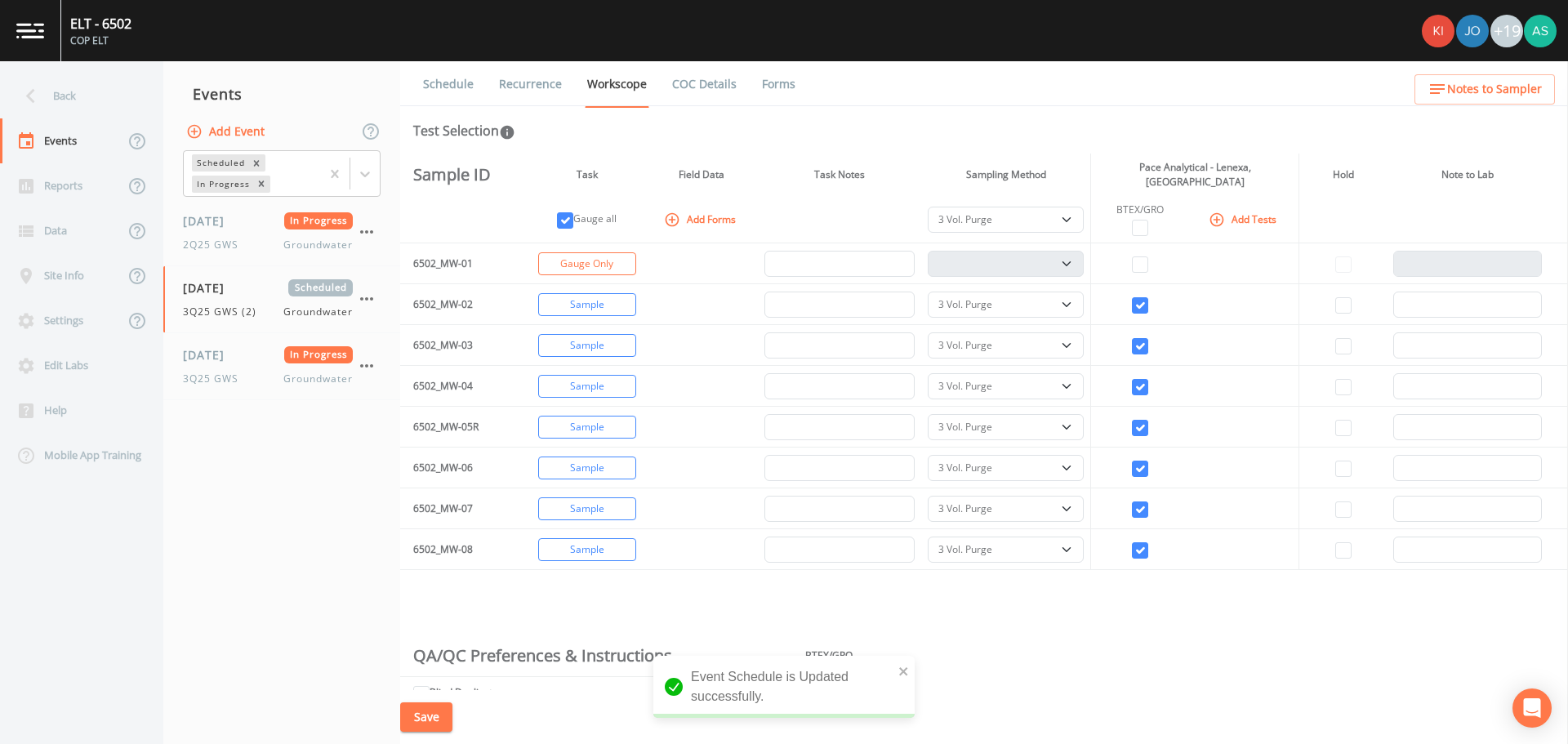
click at [441, 720] on button "Save" at bounding box center [426, 718] width 52 height 30
click at [371, 364] on icon "button" at bounding box center [366, 366] width 19 height 19
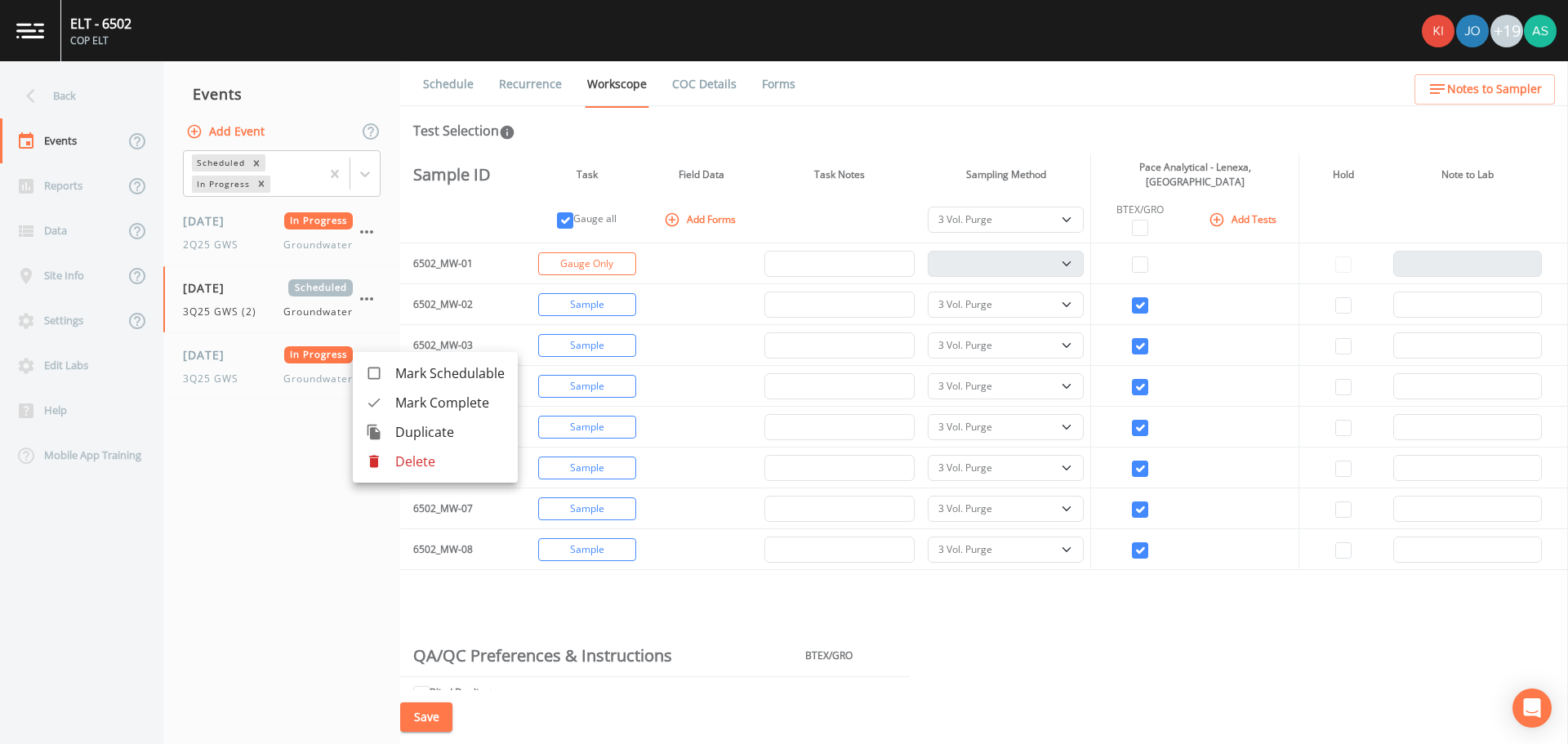
click at [418, 467] on p "Delete" at bounding box center [449, 461] width 110 height 19
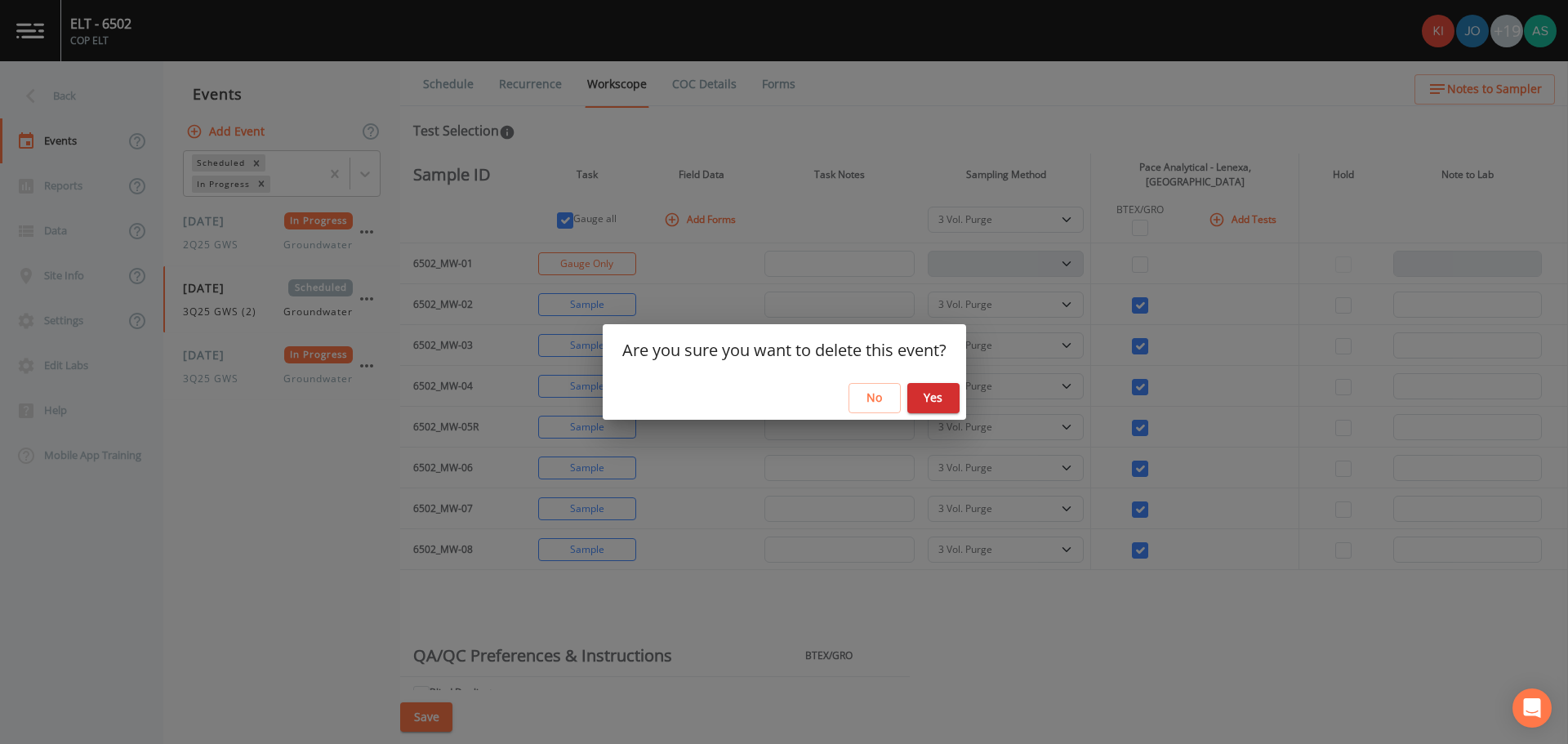
click at [942, 395] on button "Yes" at bounding box center [933, 398] width 52 height 30
